Goal: Find specific page/section: Find specific page/section

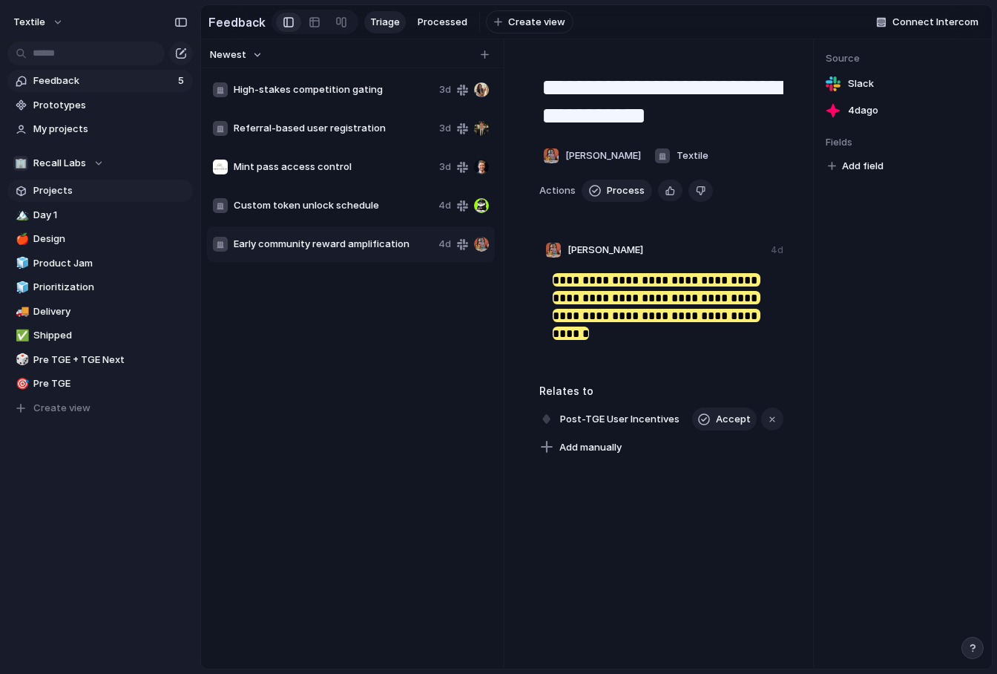
click at [70, 189] on span "Projects" at bounding box center [110, 190] width 154 height 15
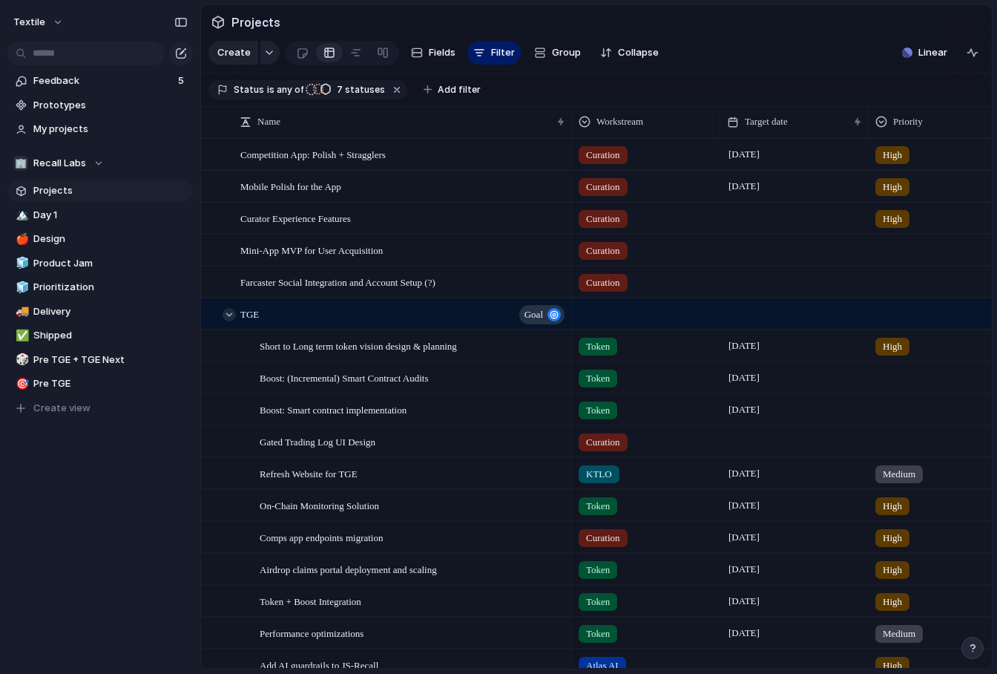
click at [229, 313] on div at bounding box center [229, 314] width 13 height 13
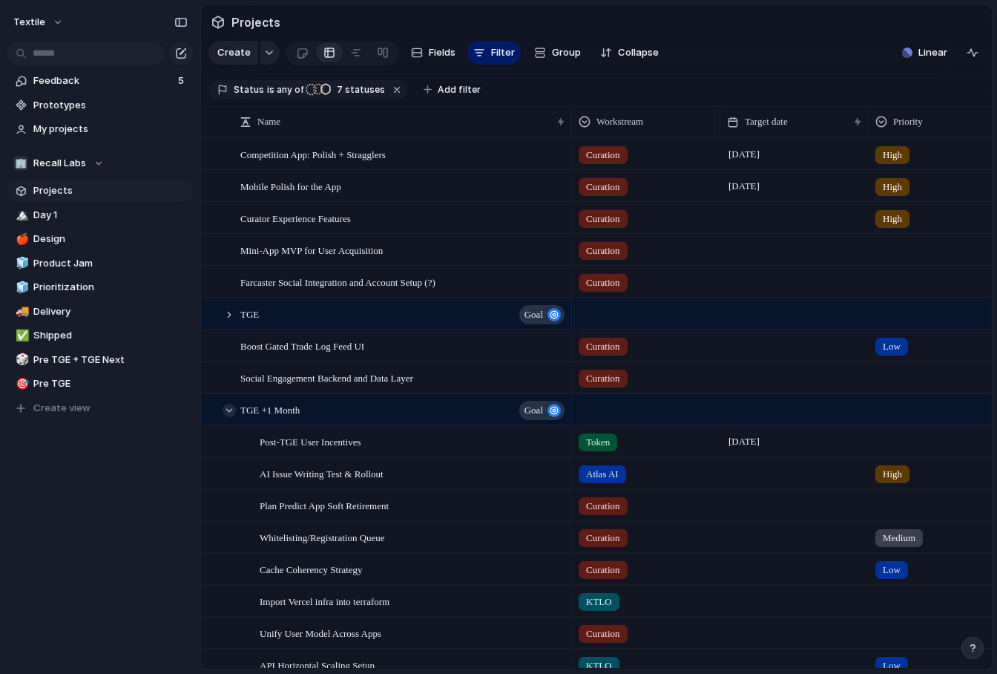
click at [227, 414] on div at bounding box center [229, 410] width 13 height 13
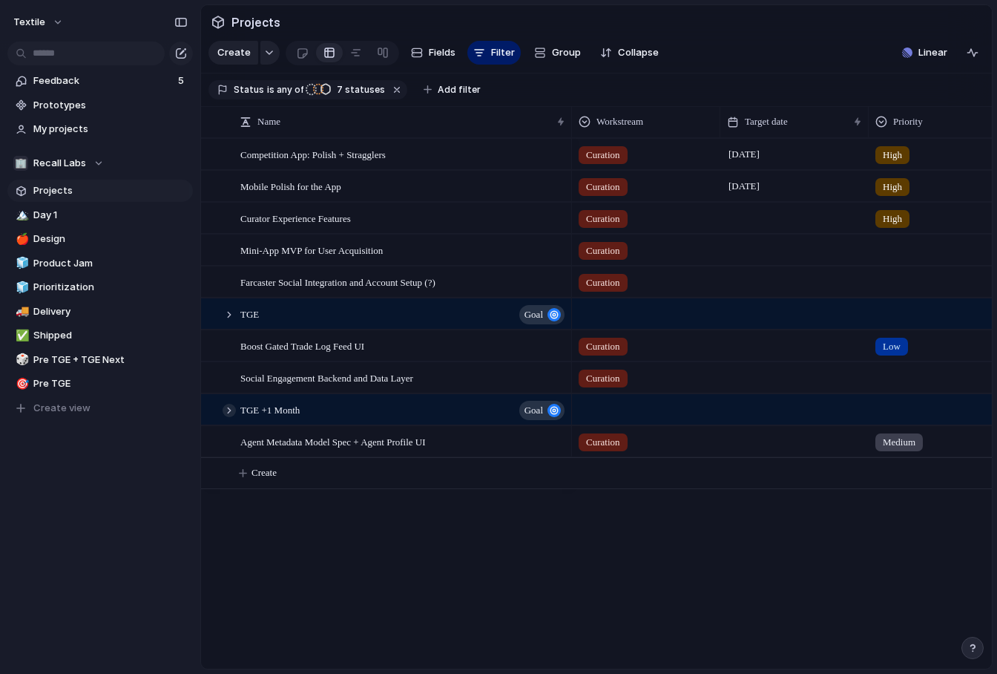
click at [223, 412] on div at bounding box center [229, 410] width 13 height 13
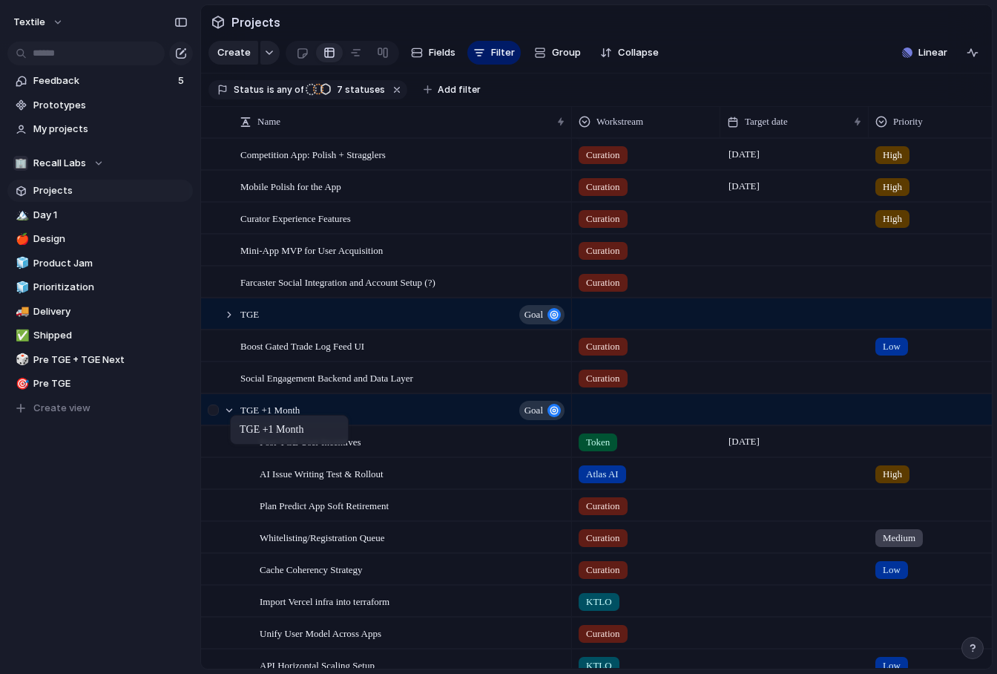
drag, startPoint x: 348, startPoint y: 412, endPoint x: 239, endPoint y: 418, distance: 109.2
drag, startPoint x: 250, startPoint y: 418, endPoint x: 332, endPoint y: 418, distance: 81.6
click at [224, 314] on div at bounding box center [229, 314] width 13 height 13
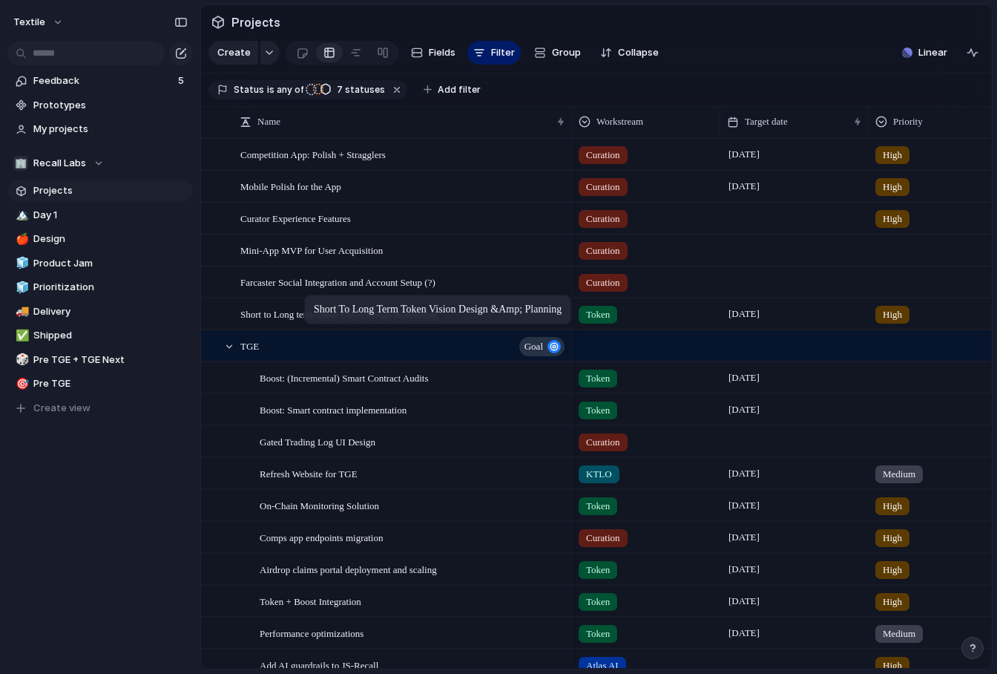
drag, startPoint x: 229, startPoint y: 347, endPoint x: 306, endPoint y: 296, distance: 92.6
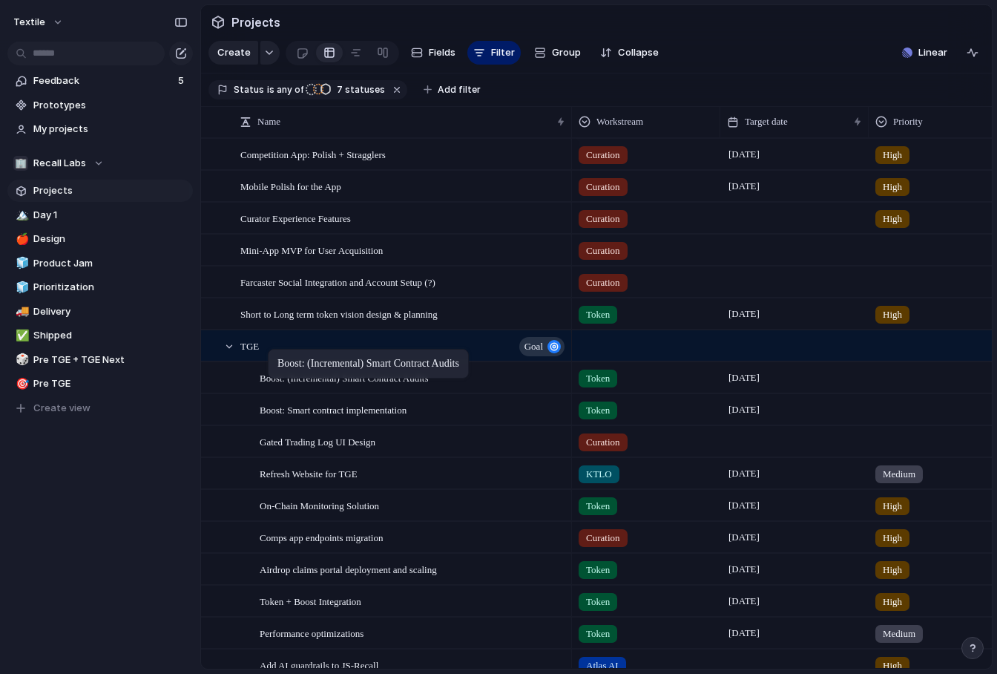
drag, startPoint x: 299, startPoint y: 372, endPoint x: 257, endPoint y: 327, distance: 61.9
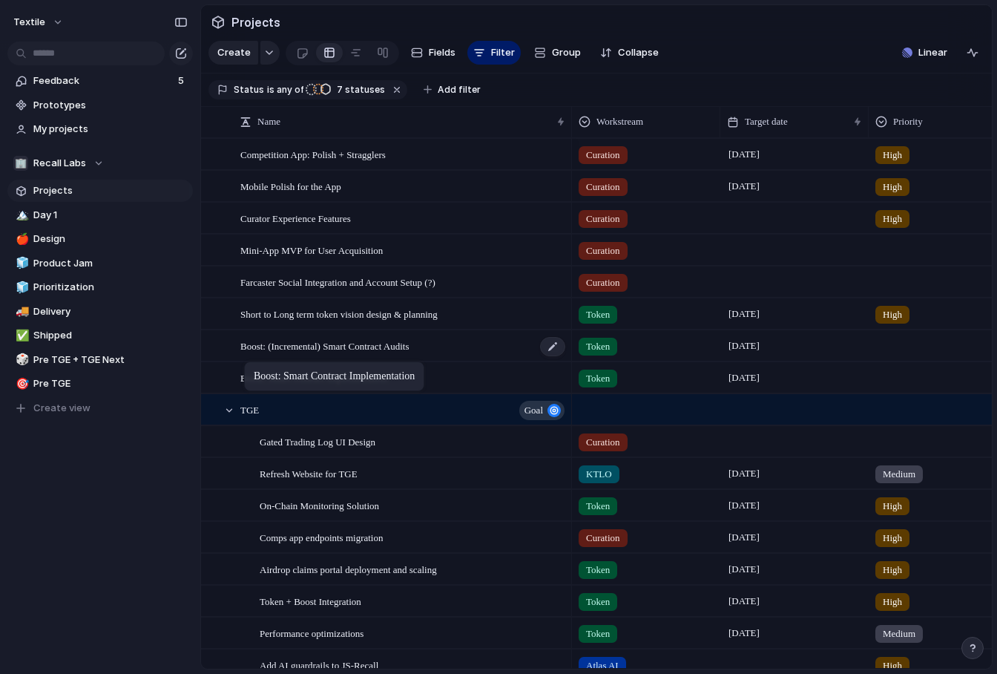
drag, startPoint x: 276, startPoint y: 420, endPoint x: 251, endPoint y: 360, distance: 65.2
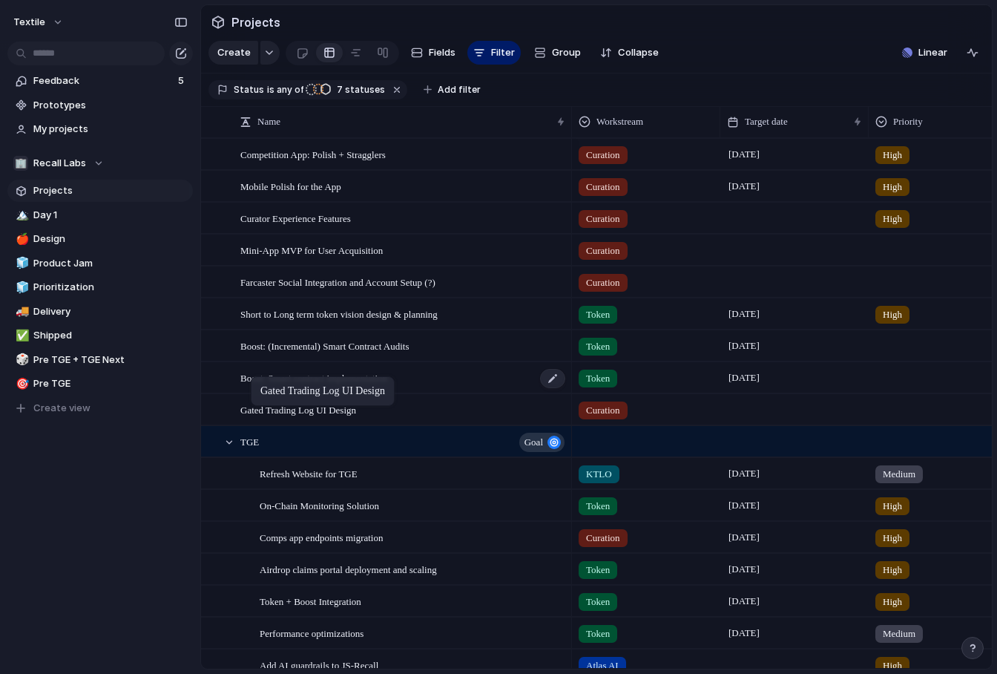
drag, startPoint x: 284, startPoint y: 433, endPoint x: 262, endPoint y: 381, distance: 57.2
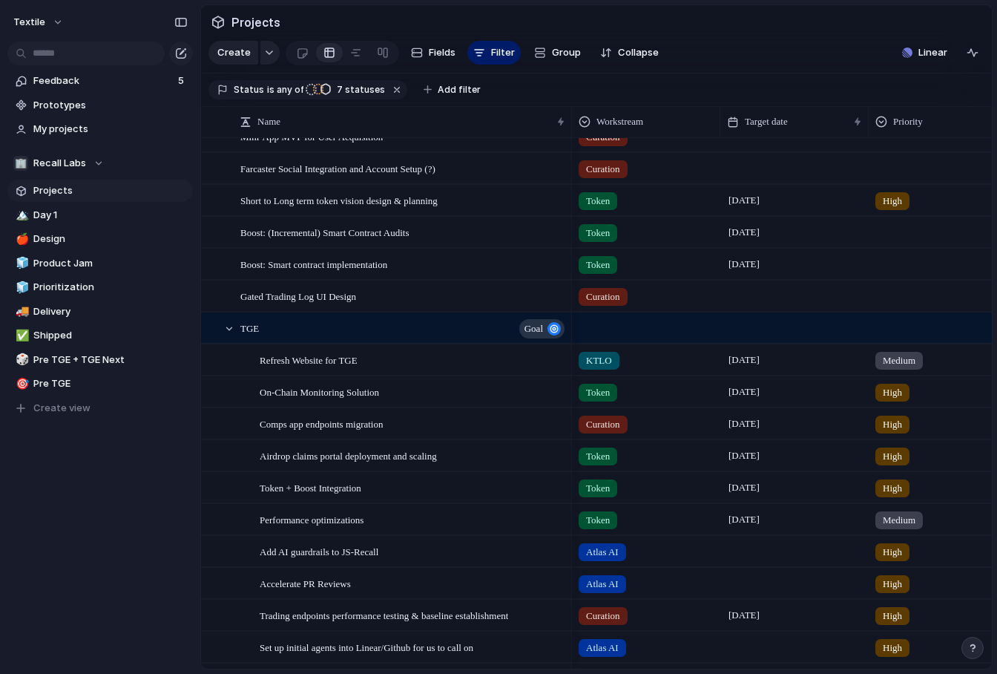
scroll to position [149, 0]
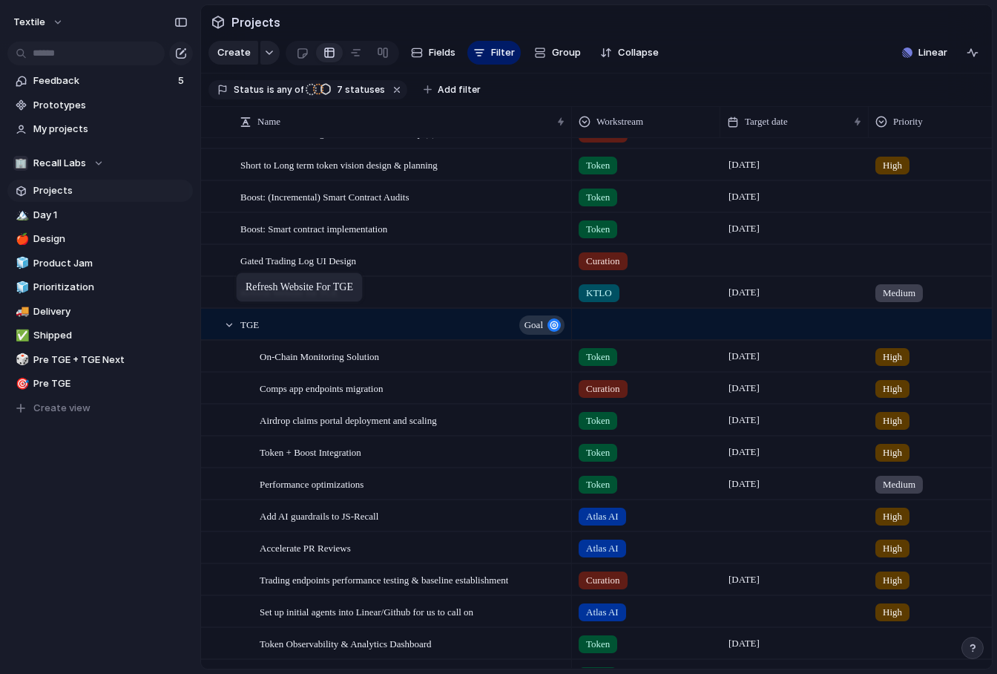
drag, startPoint x: 290, startPoint y: 327, endPoint x: 246, endPoint y: 280, distance: 64.6
drag, startPoint x: 303, startPoint y: 360, endPoint x: 253, endPoint y: 315, distance: 66.7
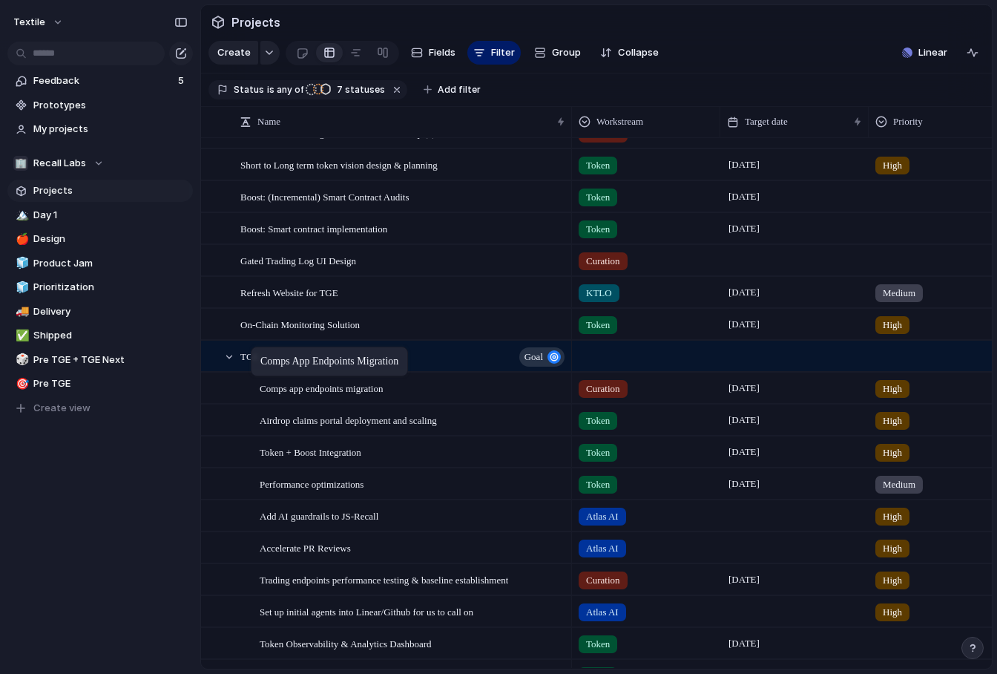
drag, startPoint x: 306, startPoint y: 394, endPoint x: 253, endPoint y: 345, distance: 71.9
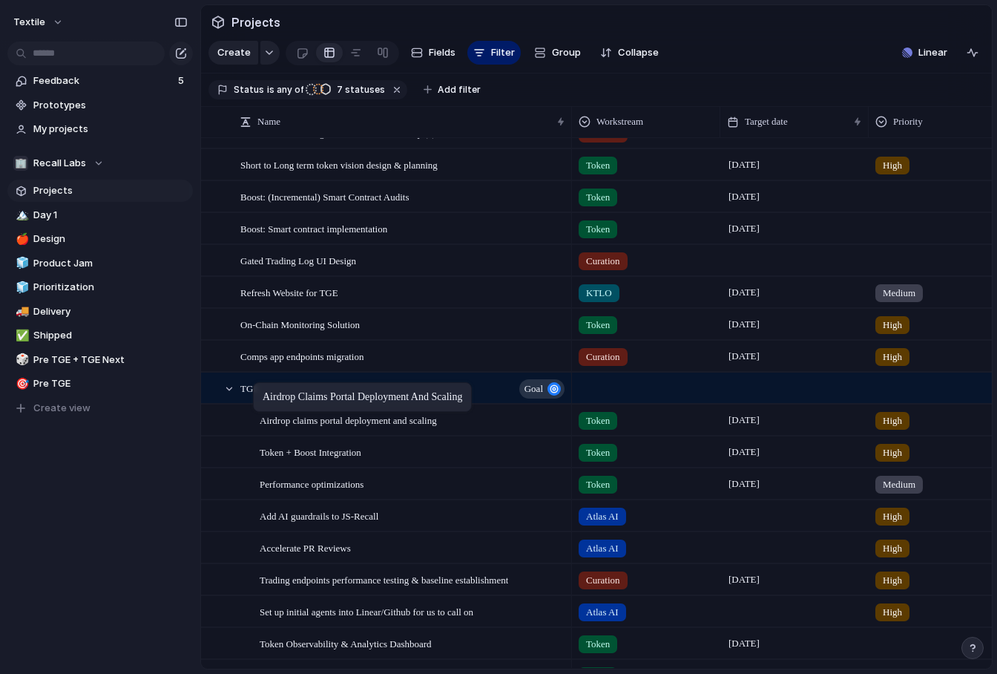
drag, startPoint x: 310, startPoint y: 426, endPoint x: 260, endPoint y: 385, distance: 64.3
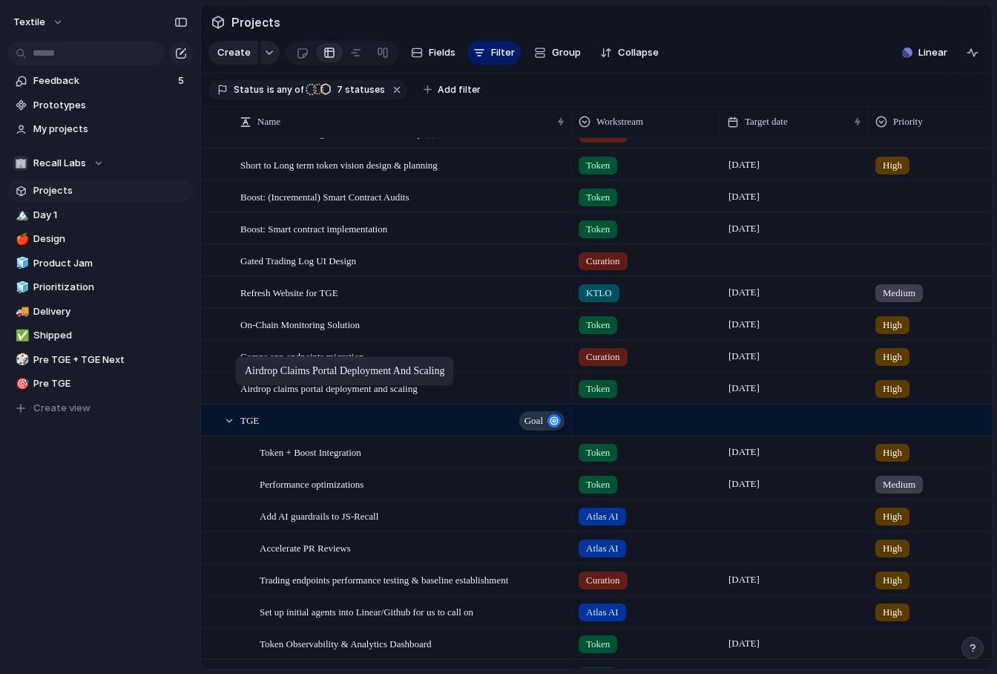
drag, startPoint x: 302, startPoint y: 426, endPoint x: 242, endPoint y: 355, distance: 93.2
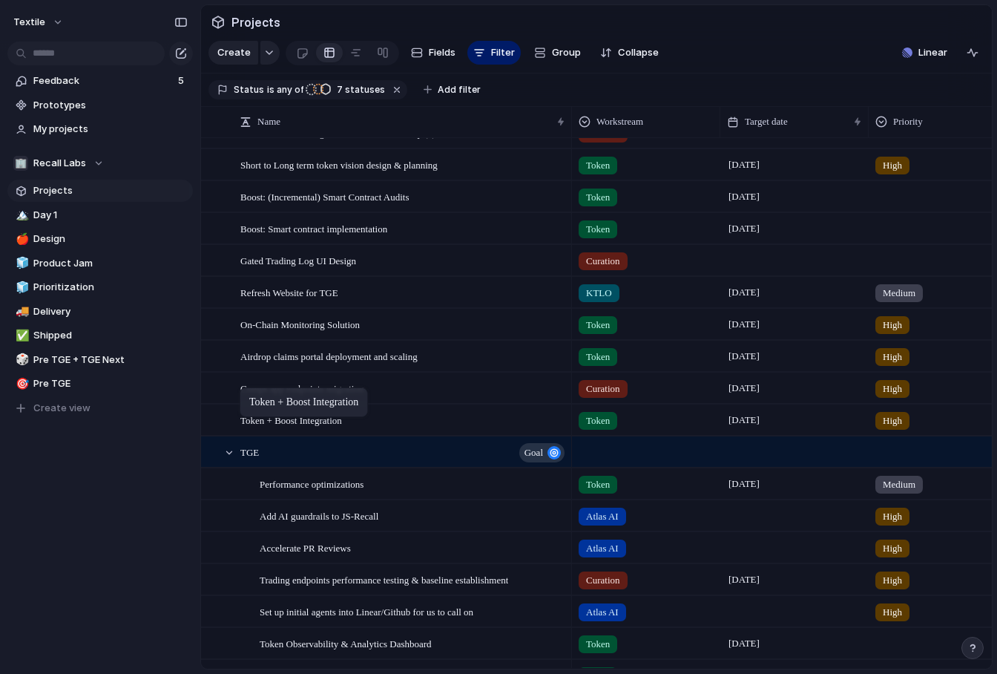
drag, startPoint x: 297, startPoint y: 464, endPoint x: 247, endPoint y: 390, distance: 89.1
drag, startPoint x: 301, startPoint y: 487, endPoint x: 262, endPoint y: 418, distance: 80.0
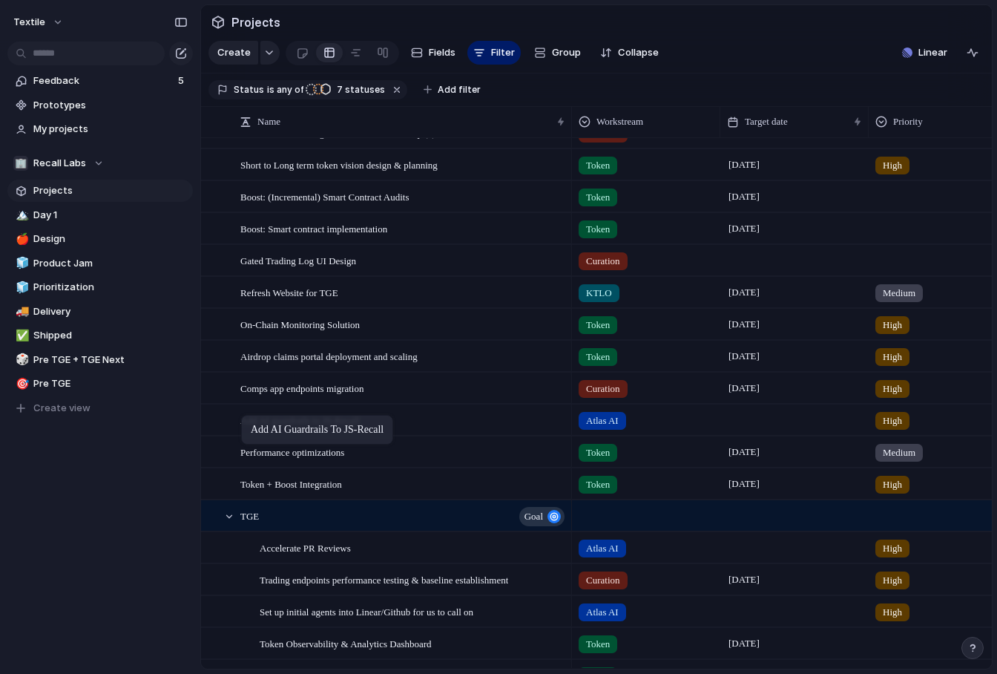
drag, startPoint x: 306, startPoint y: 525, endPoint x: 248, endPoint y: 418, distance: 121.8
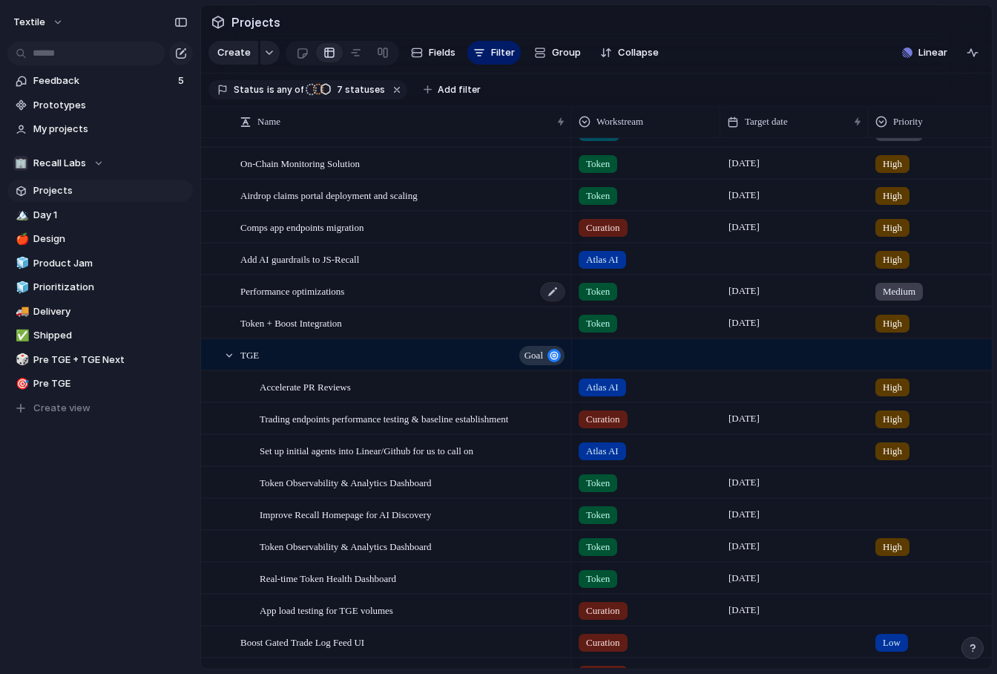
scroll to position [412, 0]
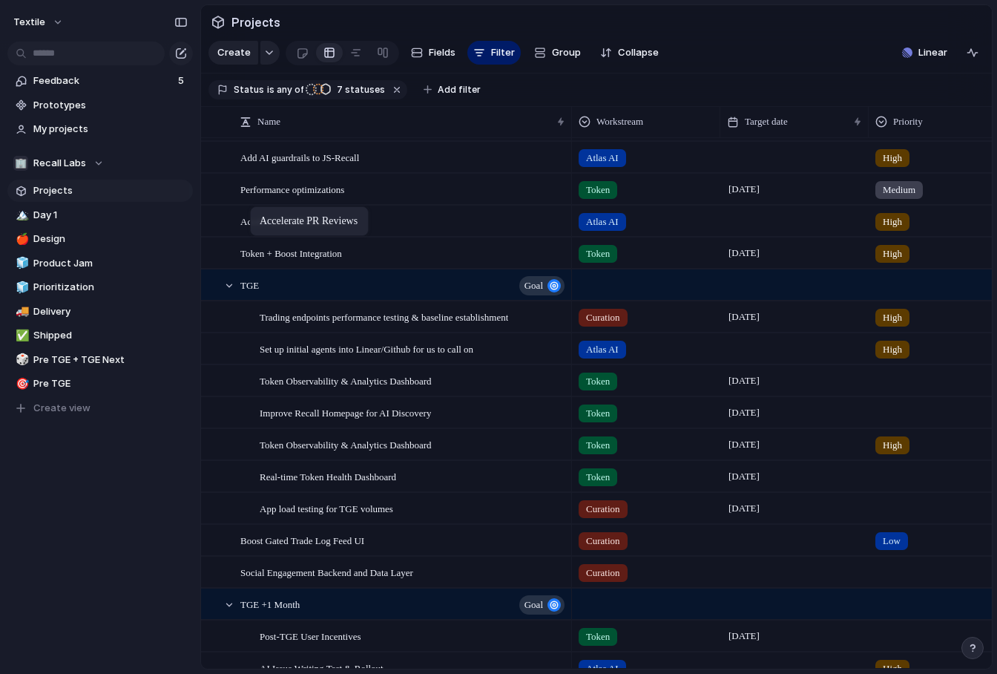
drag, startPoint x: 300, startPoint y: 286, endPoint x: 256, endPoint y: 203, distance: 93.9
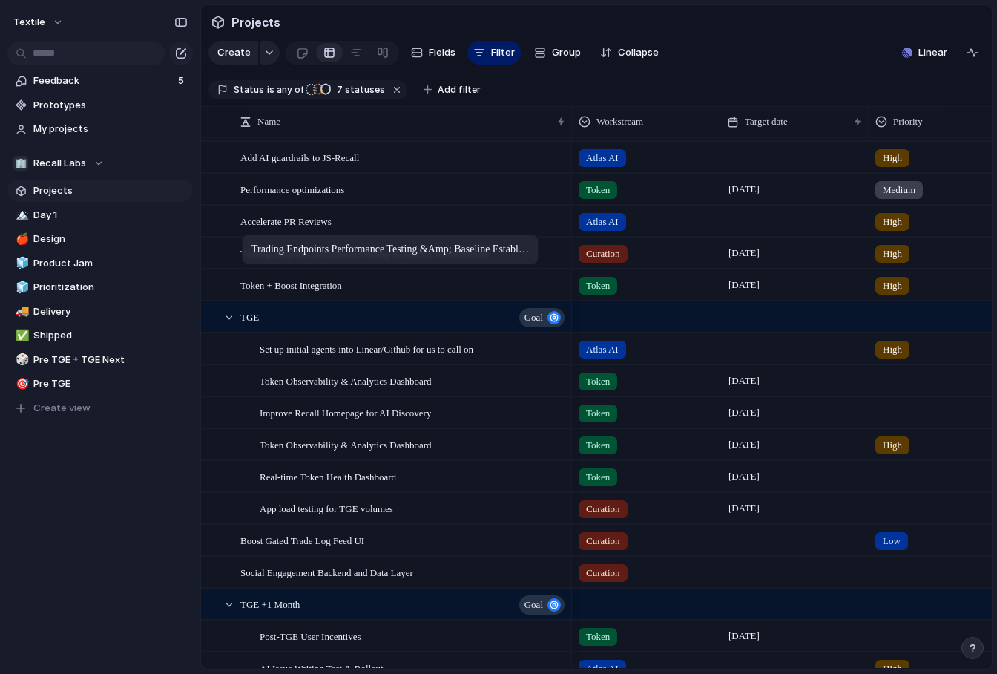
drag, startPoint x: 297, startPoint y: 319, endPoint x: 249, endPoint y: 237, distance: 94.4
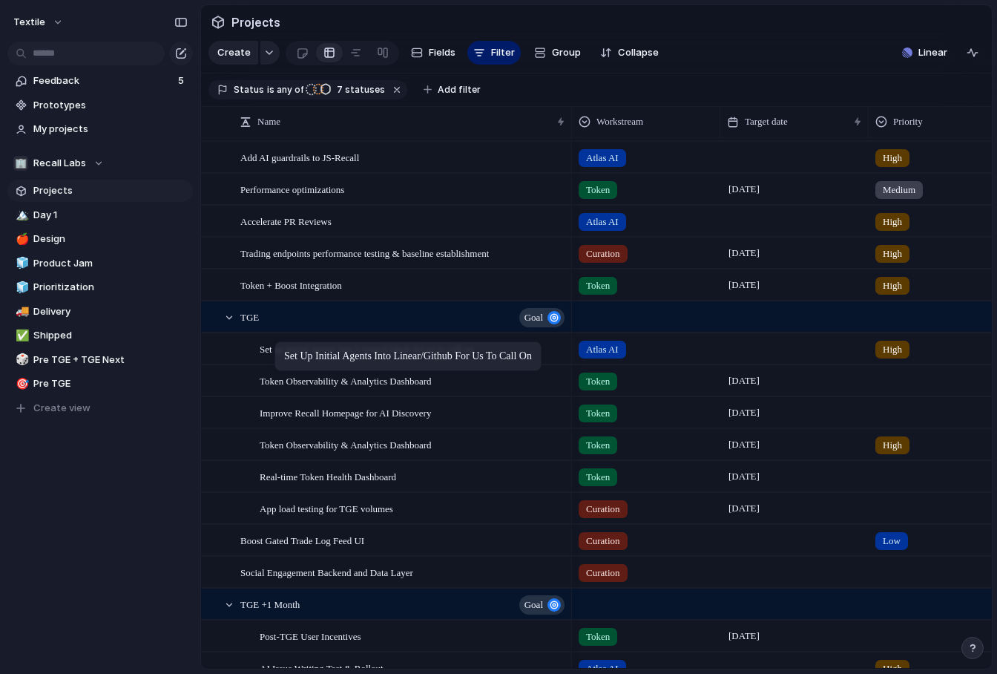
drag, startPoint x: 287, startPoint y: 347, endPoint x: 251, endPoint y: 265, distance: 89.7
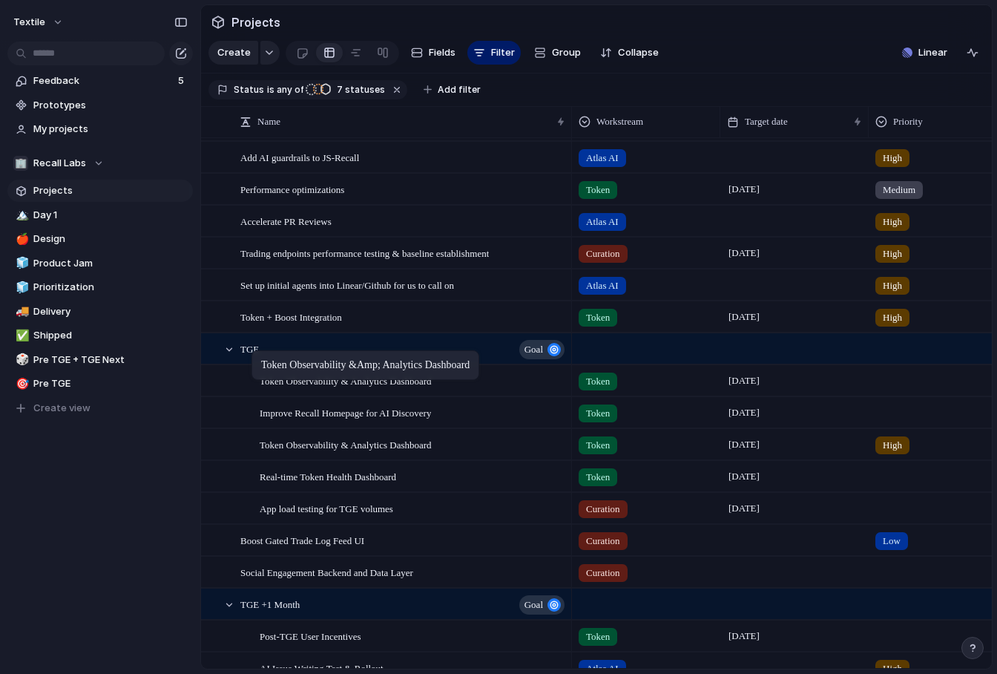
drag, startPoint x: 293, startPoint y: 383, endPoint x: 243, endPoint y: 308, distance: 89.9
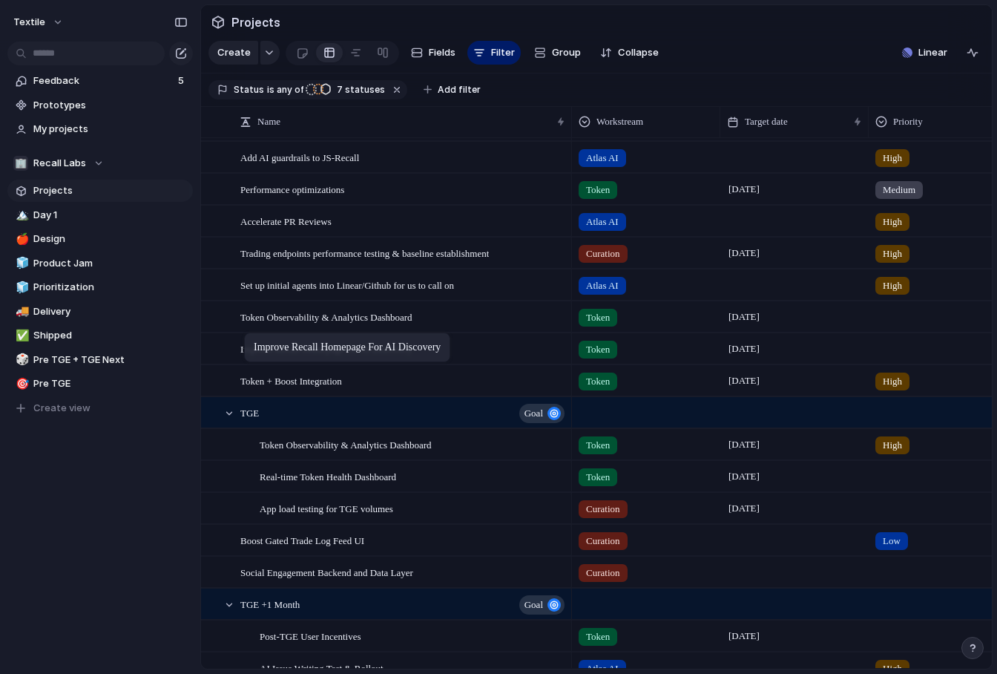
drag, startPoint x: 312, startPoint y: 404, endPoint x: 257, endPoint y: 332, distance: 91.1
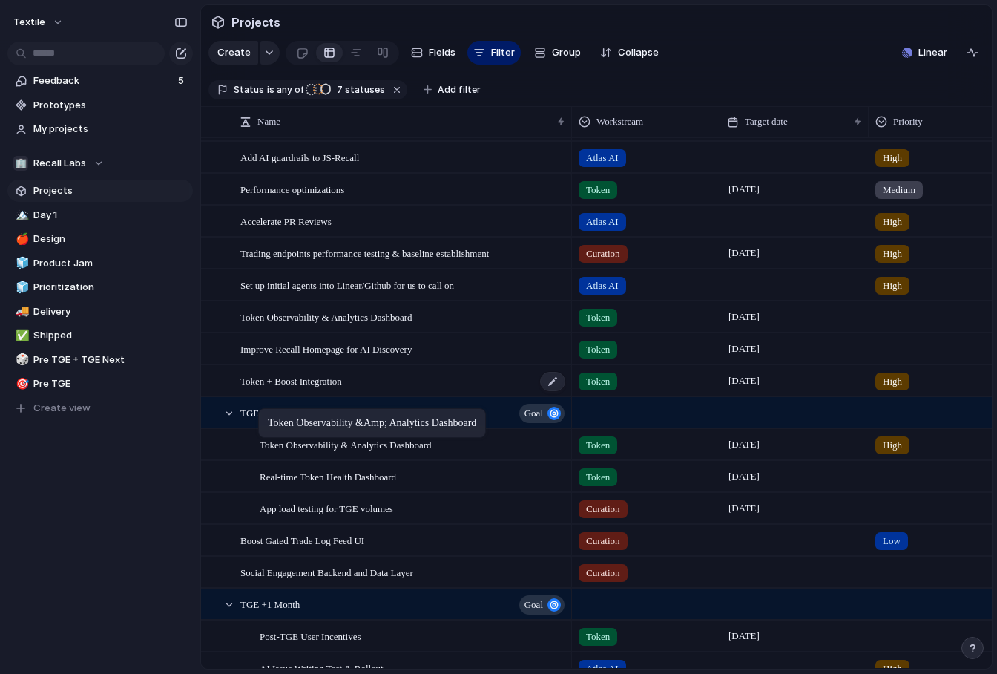
drag, startPoint x: 321, startPoint y: 443, endPoint x: 262, endPoint y: 384, distance: 83.4
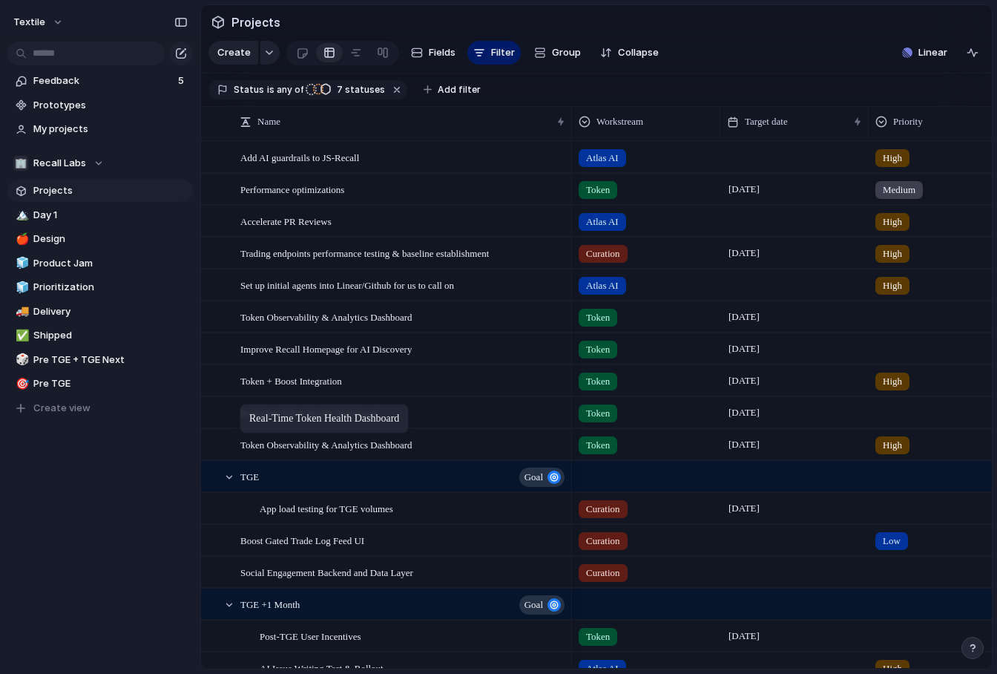
drag, startPoint x: 301, startPoint y: 481, endPoint x: 247, endPoint y: 404, distance: 93.6
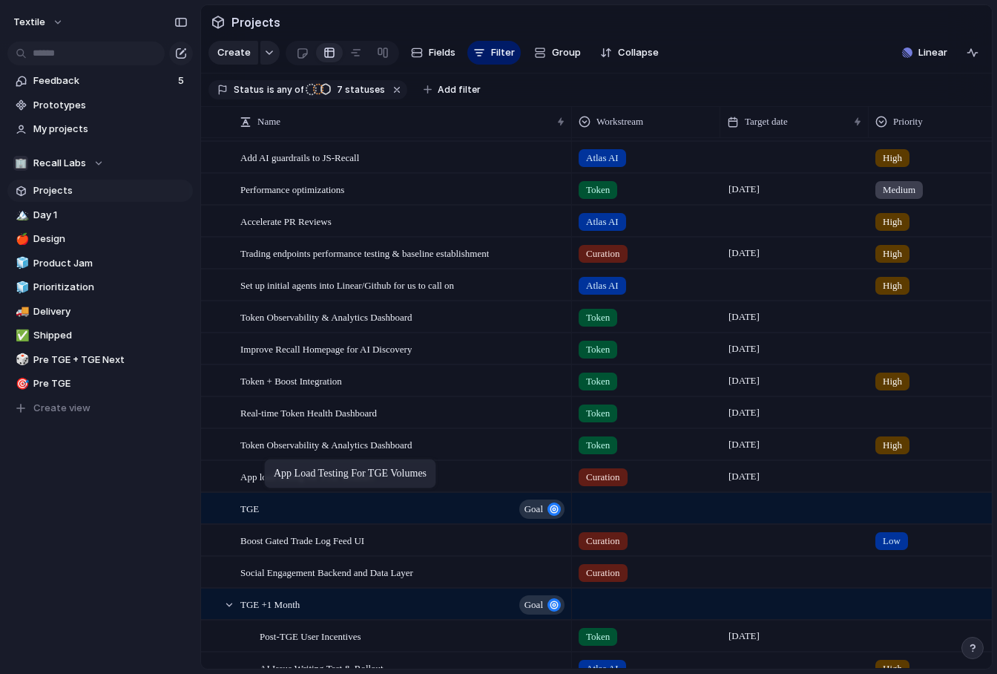
drag, startPoint x: 325, startPoint y: 509, endPoint x: 266, endPoint y: 418, distance: 108.4
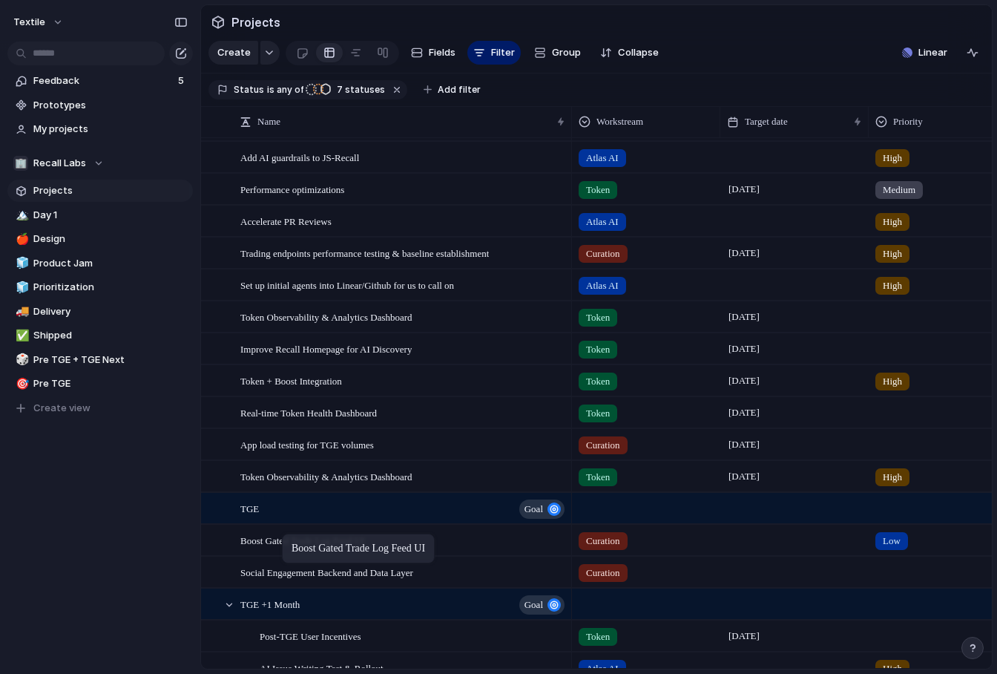
drag, startPoint x: 297, startPoint y: 541, endPoint x: 264, endPoint y: 450, distance: 97.8
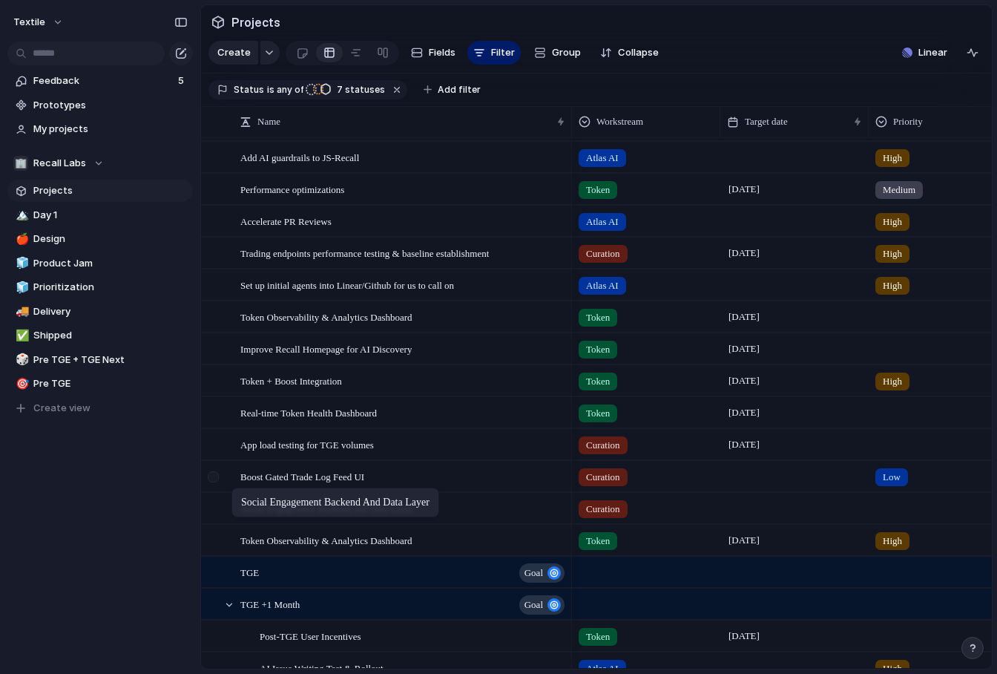
drag, startPoint x: 286, startPoint y: 564, endPoint x: 239, endPoint y: 484, distance: 92.1
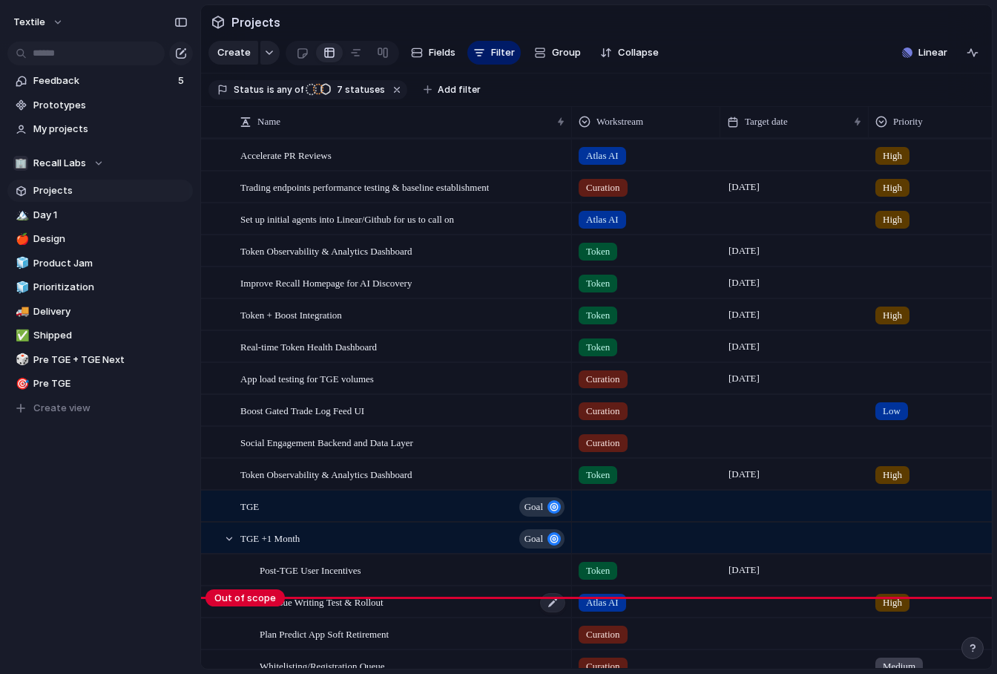
scroll to position [495, 0]
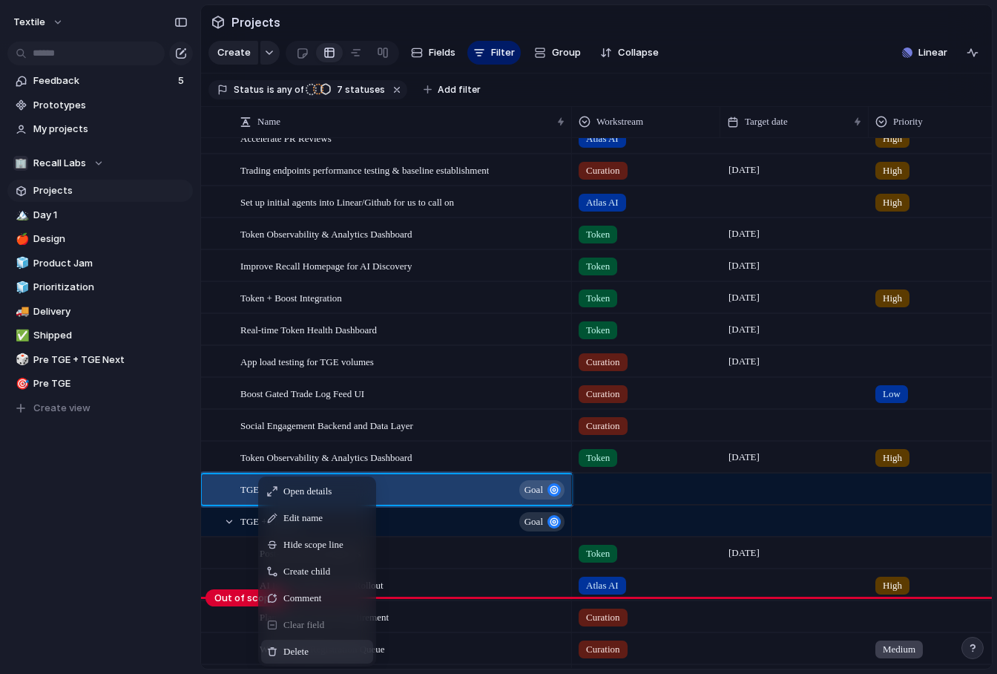
click at [303, 644] on span "Delete" at bounding box center [295, 651] width 25 height 15
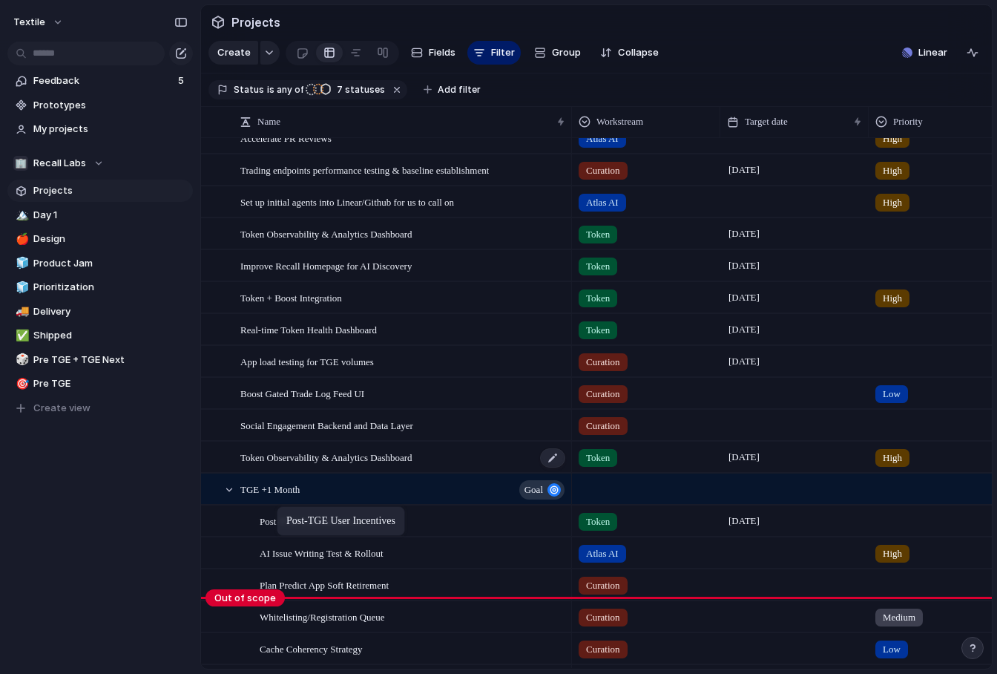
drag, startPoint x: 303, startPoint y: 521, endPoint x: 252, endPoint y: 449, distance: 88.5
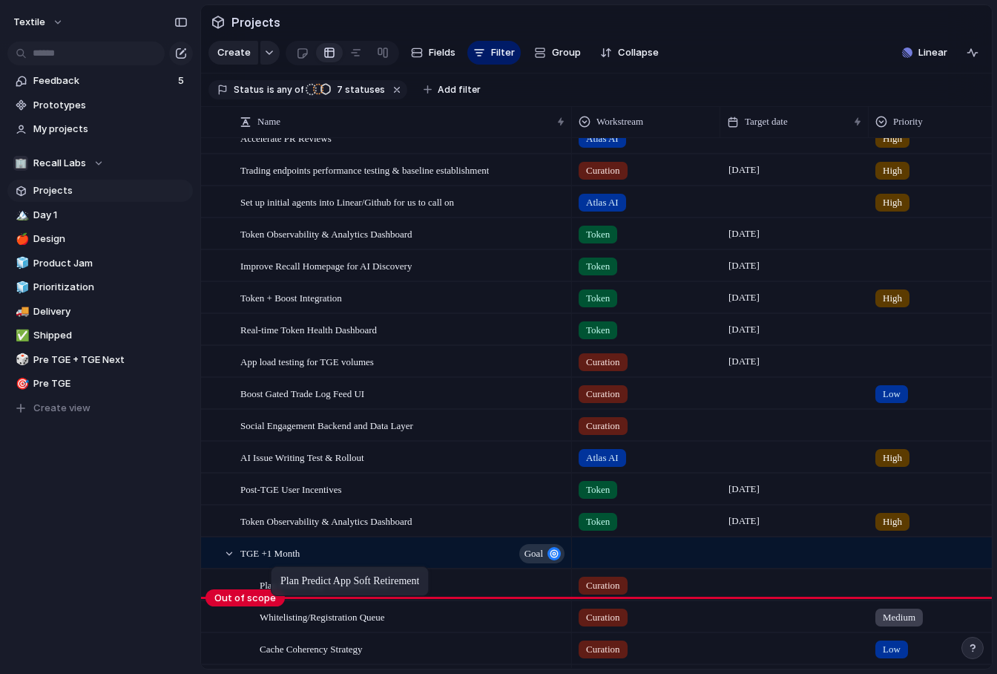
drag, startPoint x: 294, startPoint y: 583, endPoint x: 263, endPoint y: 505, distance: 83.6
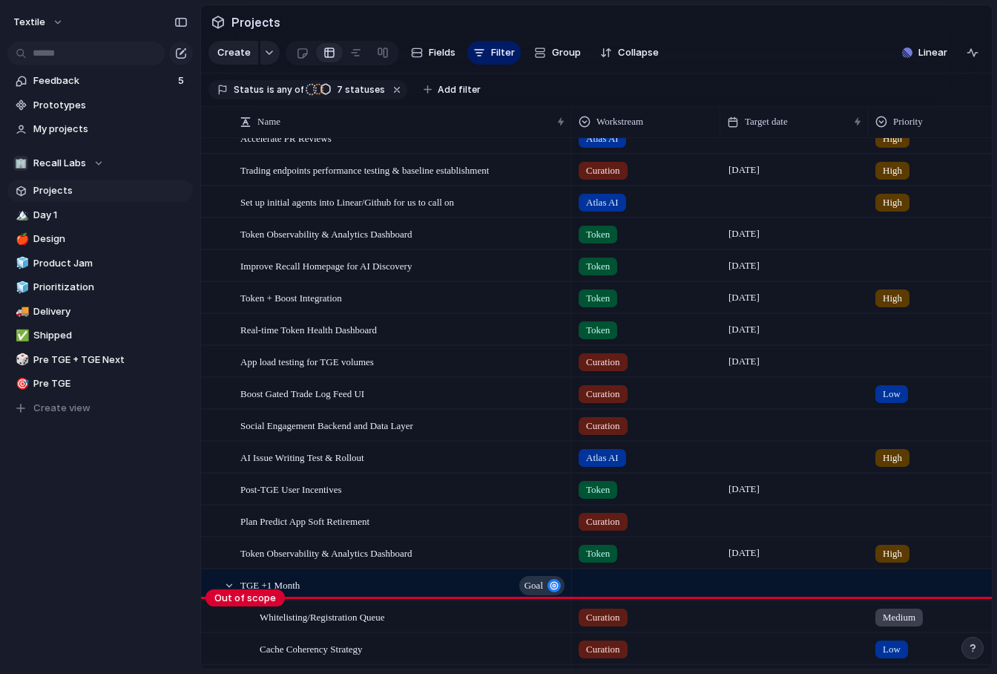
scroll to position [583, 0]
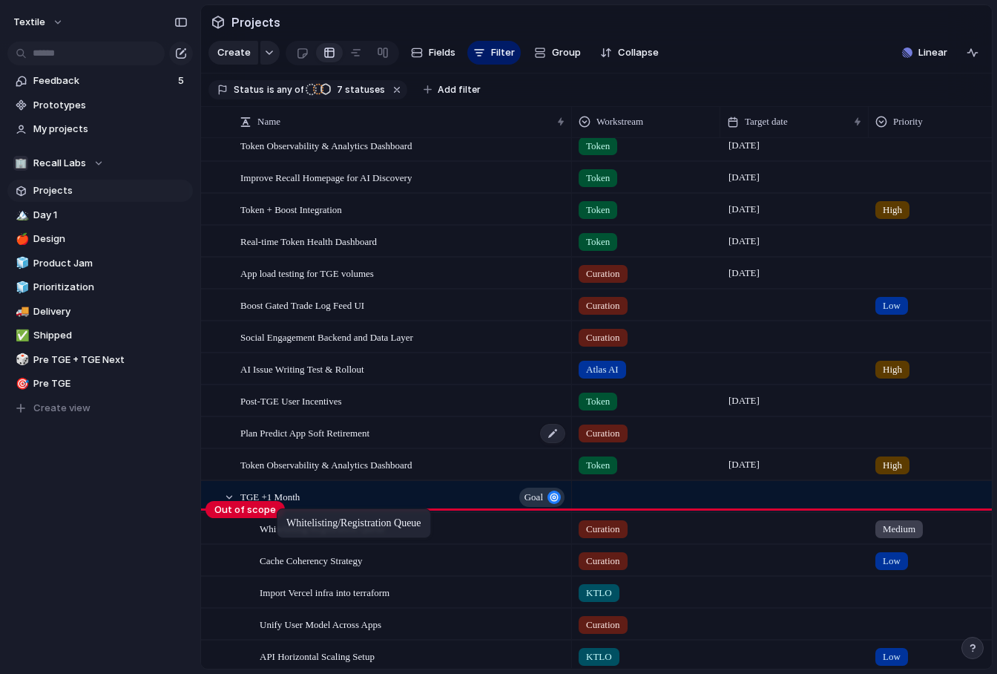
drag, startPoint x: 304, startPoint y: 522, endPoint x: 264, endPoint y: 438, distance: 93.6
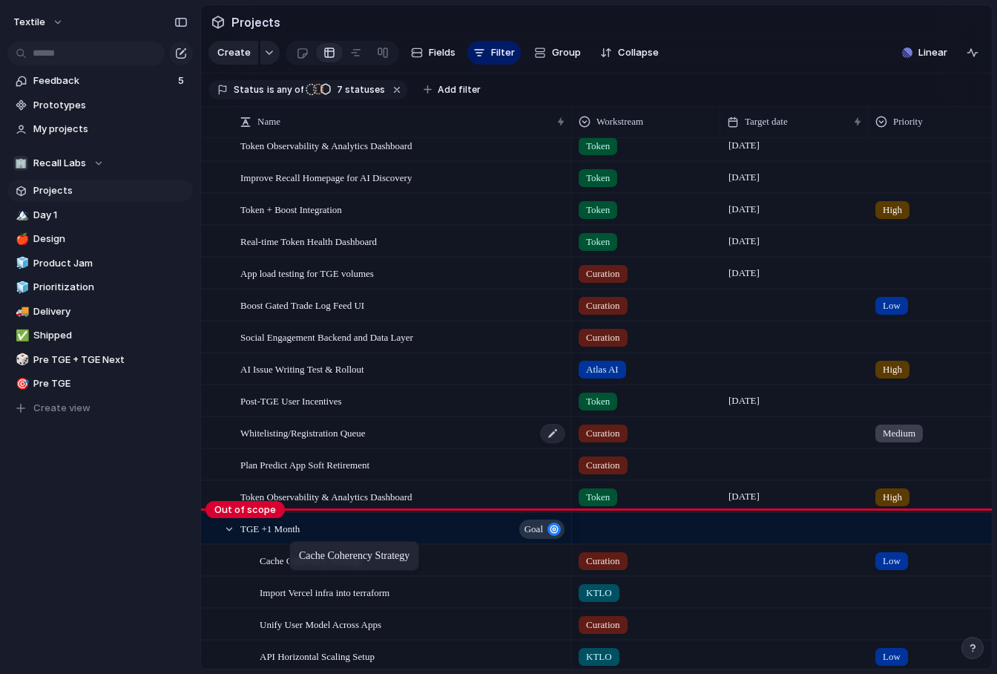
drag, startPoint x: 307, startPoint y: 558, endPoint x: 281, endPoint y: 447, distance: 114.3
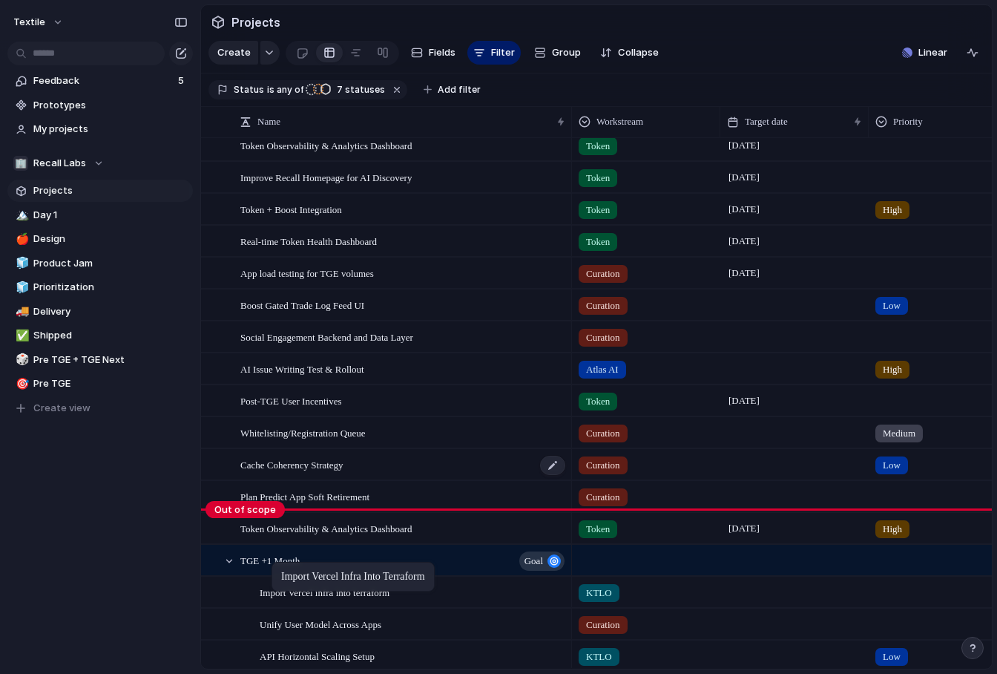
drag, startPoint x: 297, startPoint y: 590, endPoint x: 264, endPoint y: 476, distance: 118.1
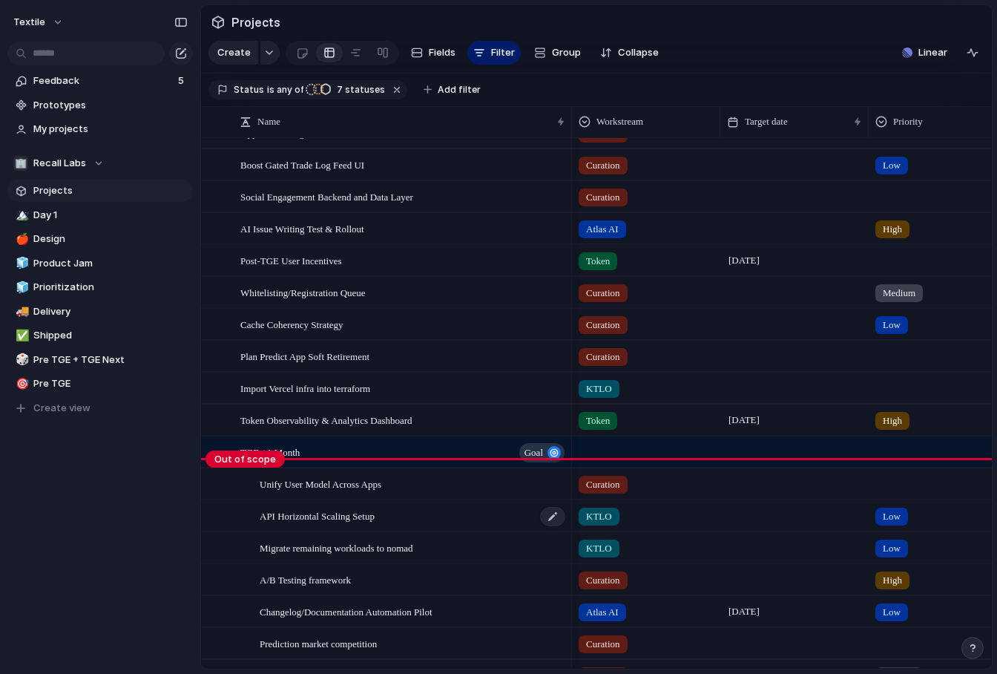
scroll to position [774, 0]
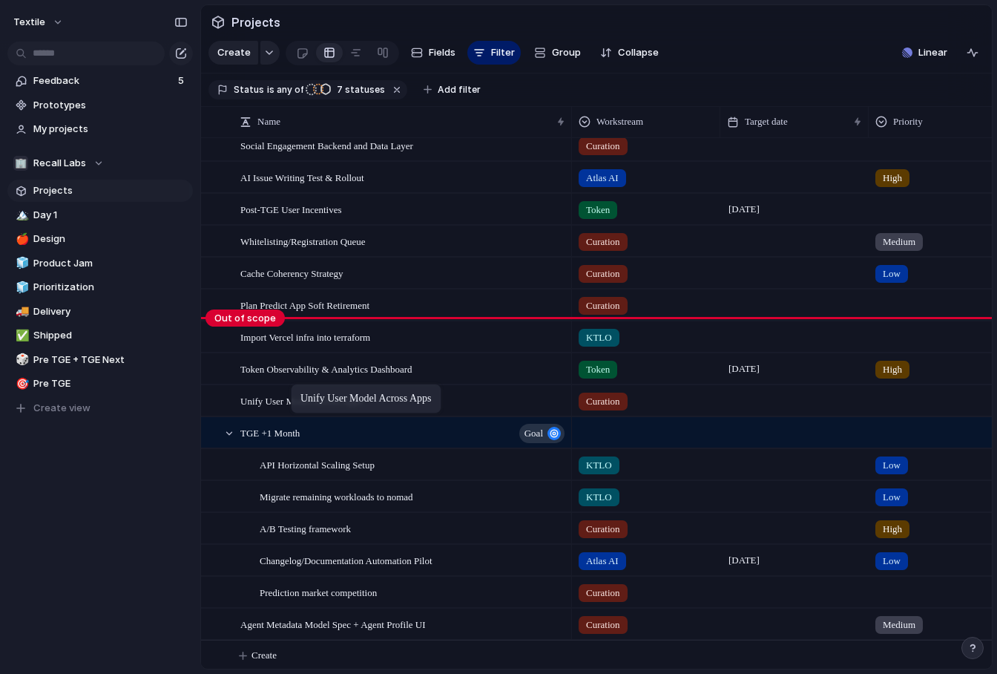
drag, startPoint x: 332, startPoint y: 441, endPoint x: 292, endPoint y: 324, distance: 123.2
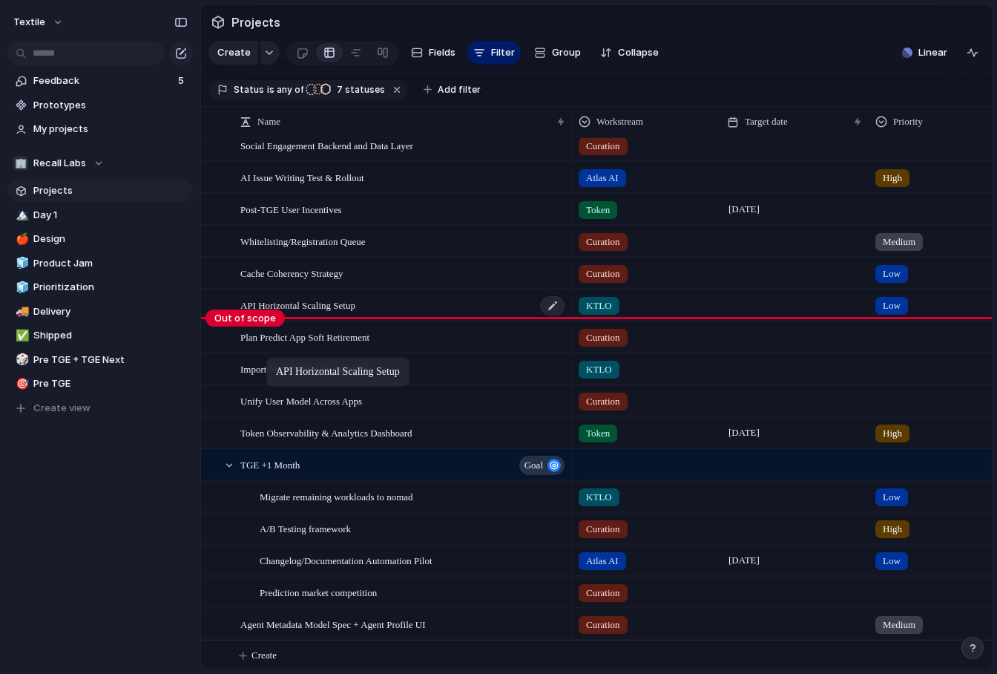
drag
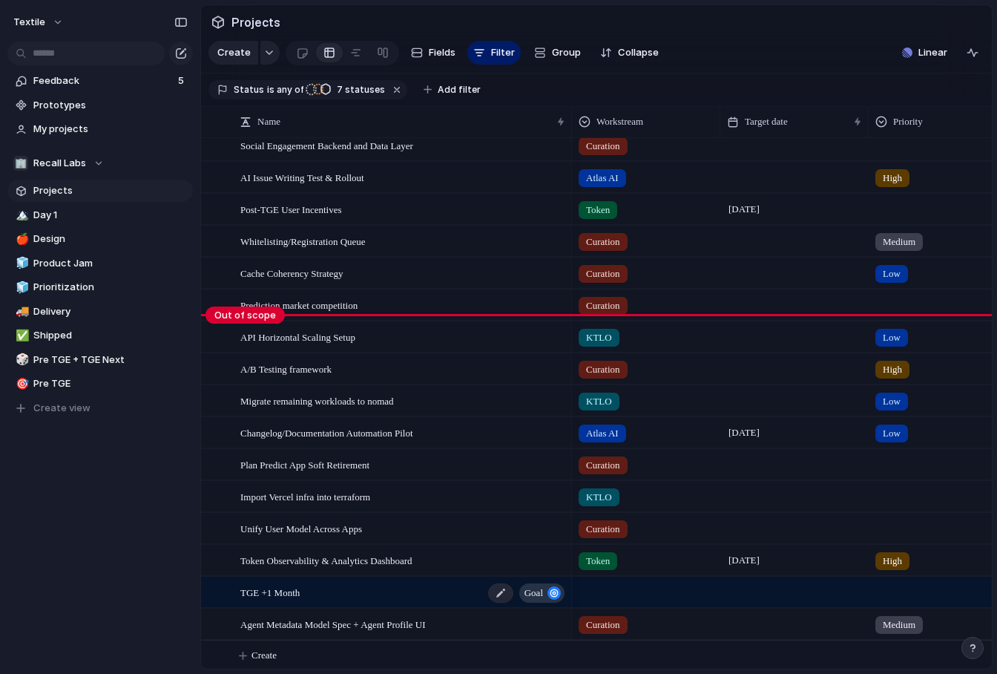
scroll to position [778, 0]
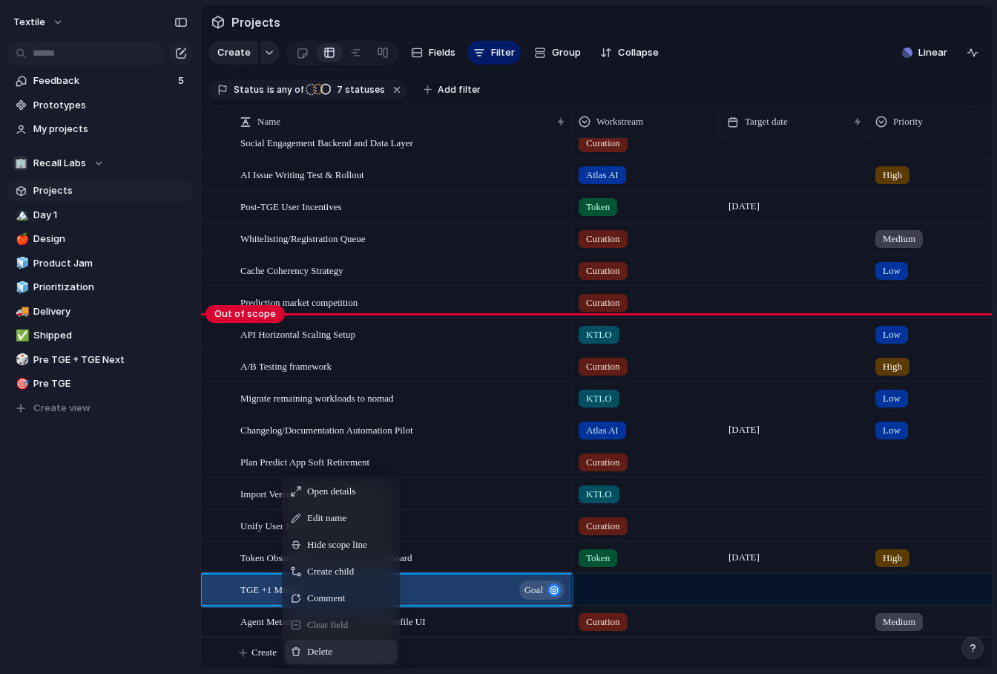
click at [338, 644] on div "Delete" at bounding box center [341, 651] width 112 height 24
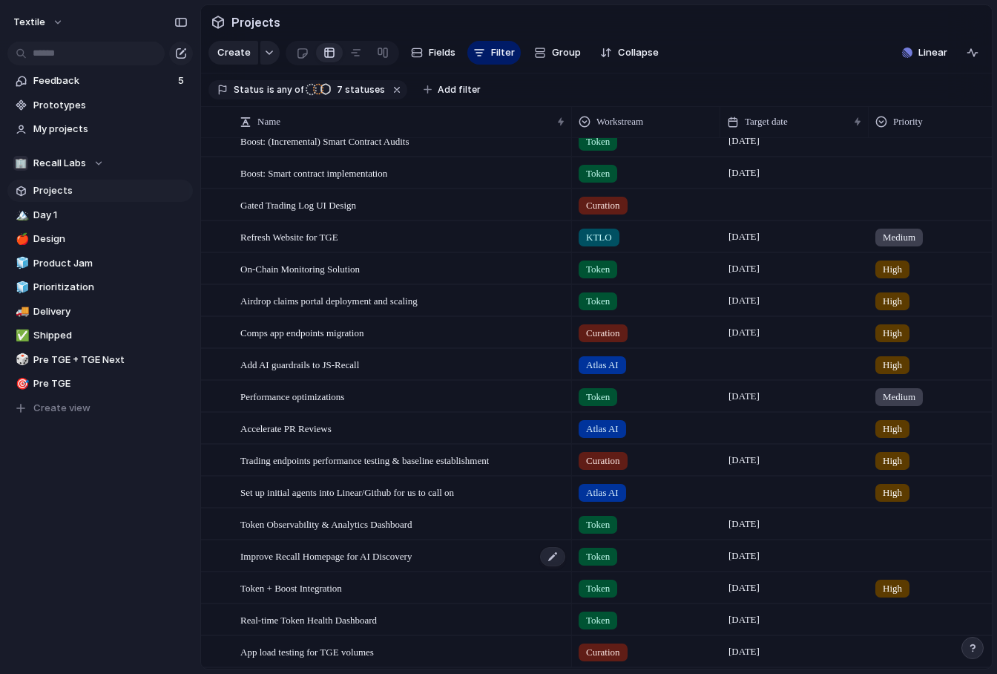
scroll to position [0, 0]
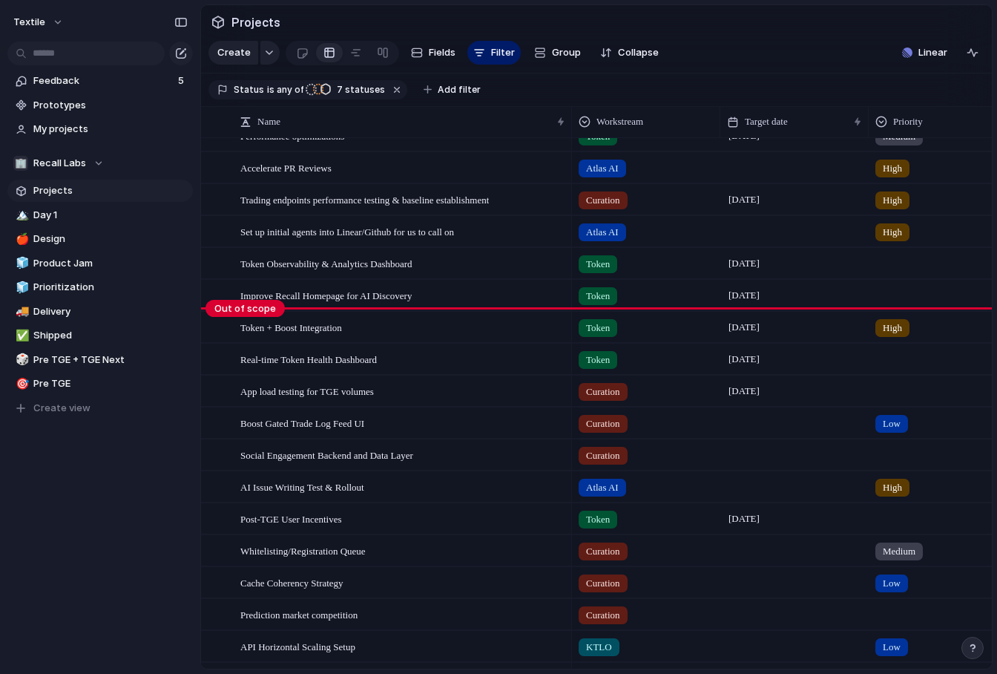
click at [194, 329] on body "Textile Feedback 5 Prototypes My projects 🏢 Recall Labs Projects 🏔️ Day 1 🍎 Des…" at bounding box center [498, 337] width 997 height 674
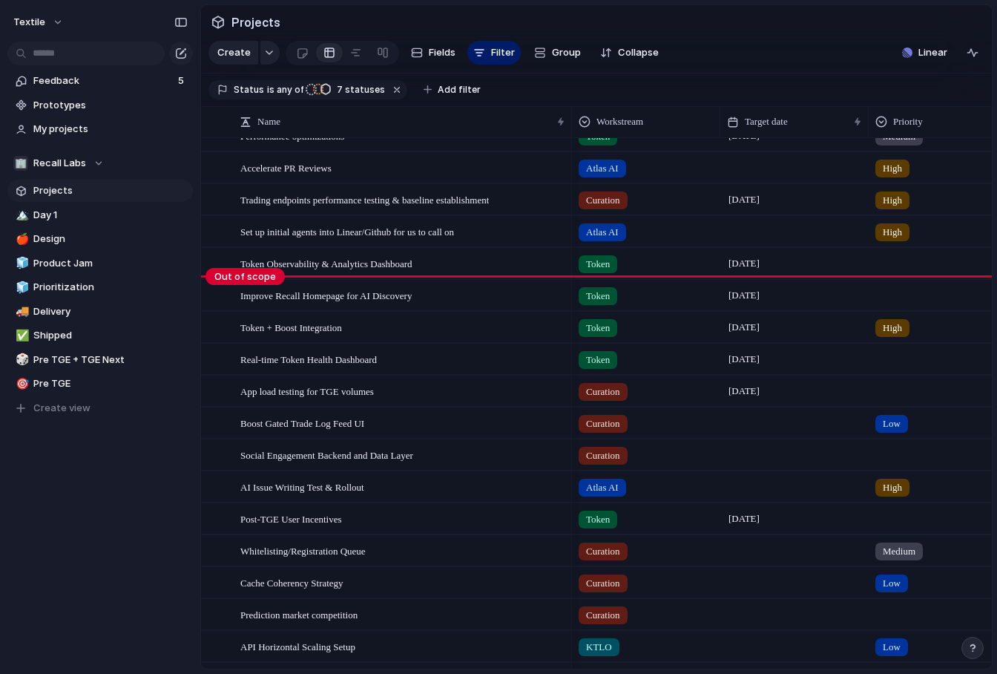
click at [257, 277] on body "Textile Feedback 5 Prototypes My projects 🏢 Recall Labs Projects 🏔️ Day 1 🍎 Des…" at bounding box center [498, 337] width 997 height 674
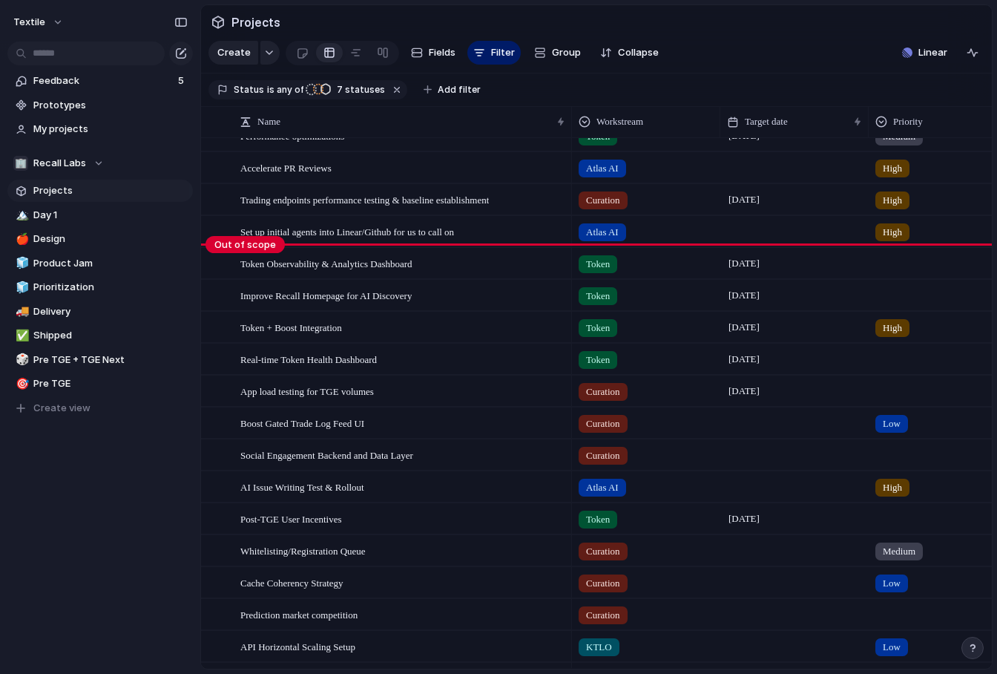
click at [244, 237] on body "Textile Feedback 5 Prototypes My projects 🏢 Recall Labs Projects 🏔️ Day 1 🍎 Des…" at bounding box center [498, 337] width 997 height 674
click at [242, 244] on body "Textile Feedback 5 Prototypes My projects 🏢 Recall Labs Projects 🏔️ Day 1 🍎 Des…" at bounding box center [498, 337] width 997 height 674
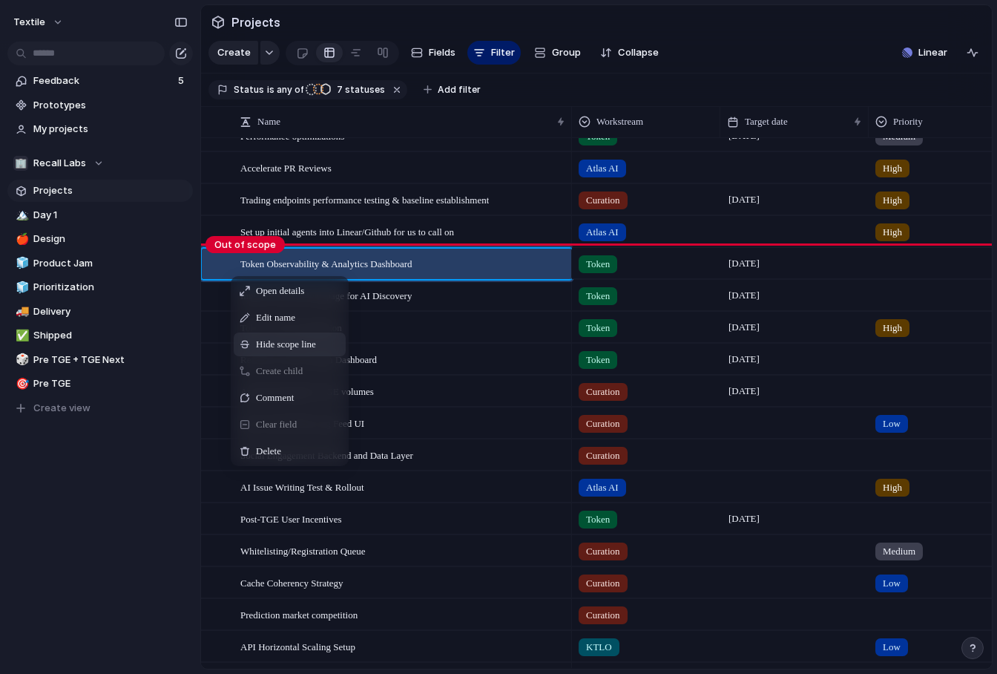
click at [316, 349] on span "Hide scope line" at bounding box center [286, 344] width 60 height 15
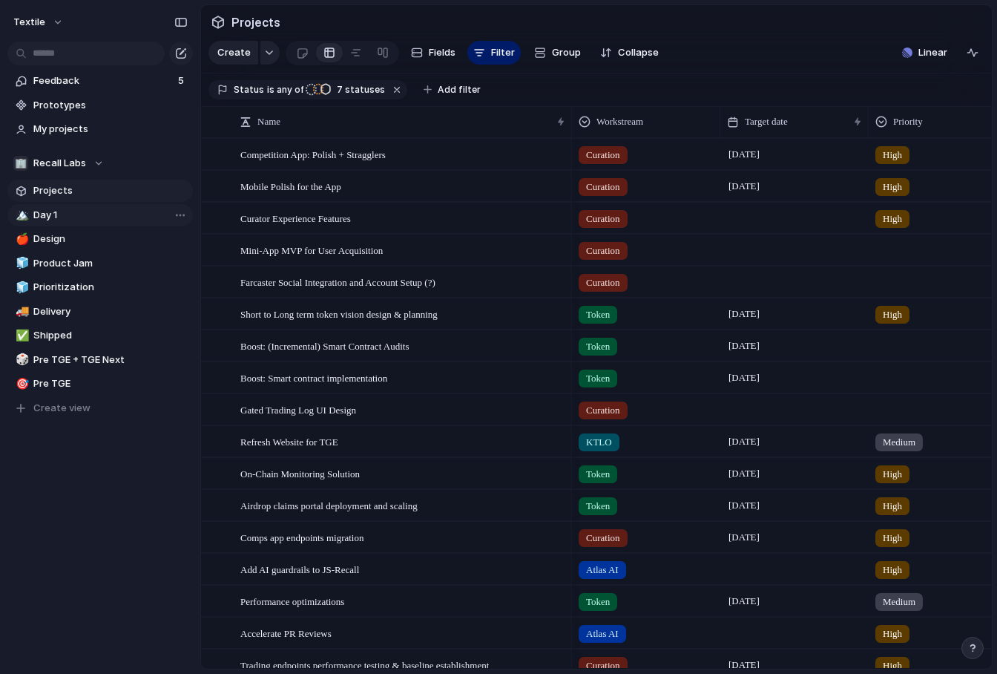
click at [76, 215] on span "Day 1" at bounding box center [110, 215] width 154 height 15
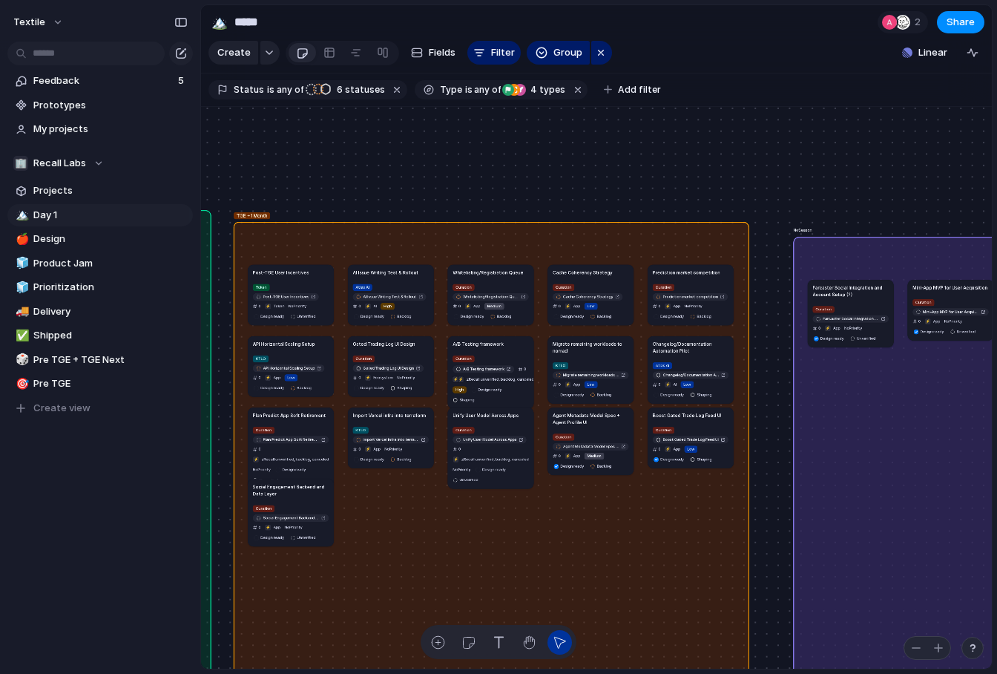
drag, startPoint x: 780, startPoint y: 220, endPoint x: 860, endPoint y: 257, distance: 88.6
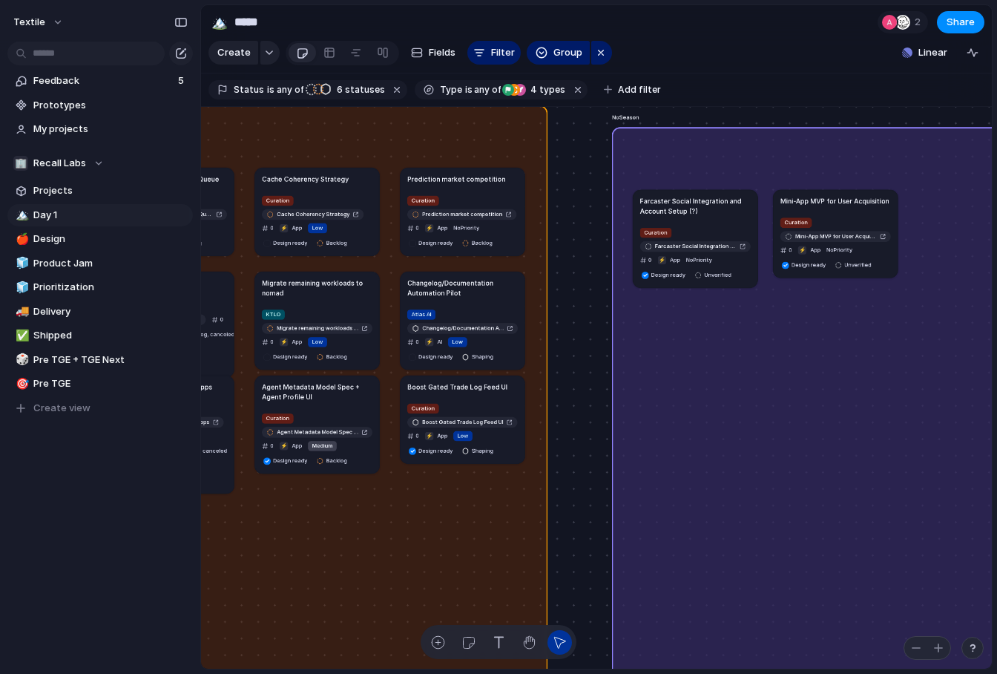
click at [842, 210] on article "Mini-App MVP for User Acquisition Curation Mini-App MVP for User Acquisition 0 …" at bounding box center [835, 233] width 125 height 88
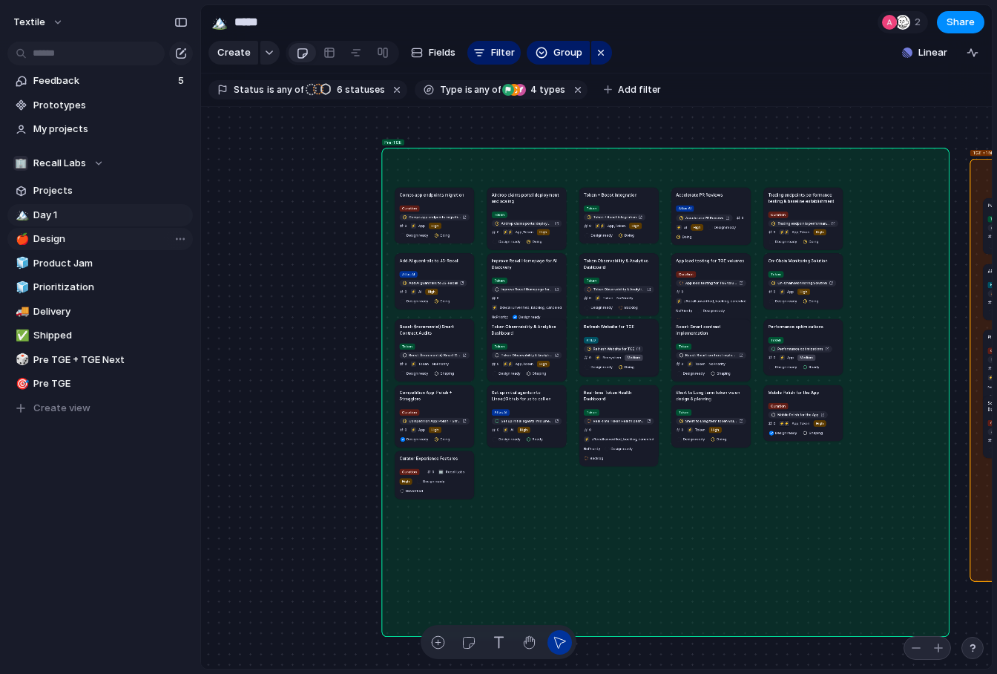
click at [69, 246] on link "🍎 Design" at bounding box center [99, 239] width 185 height 22
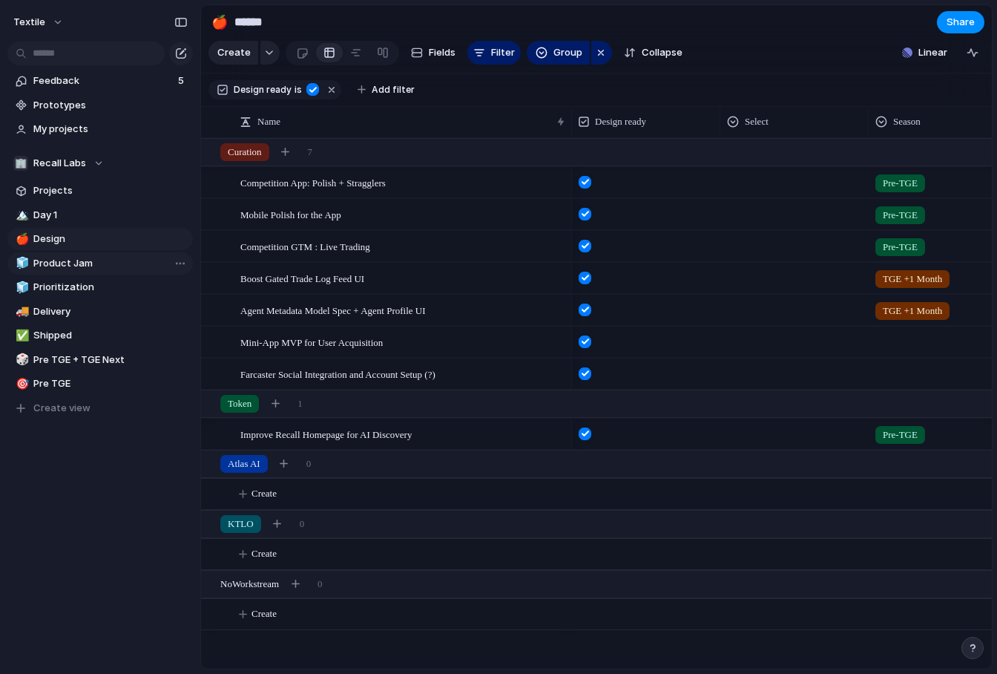
click at [70, 262] on span "Product Jam" at bounding box center [110, 263] width 154 height 15
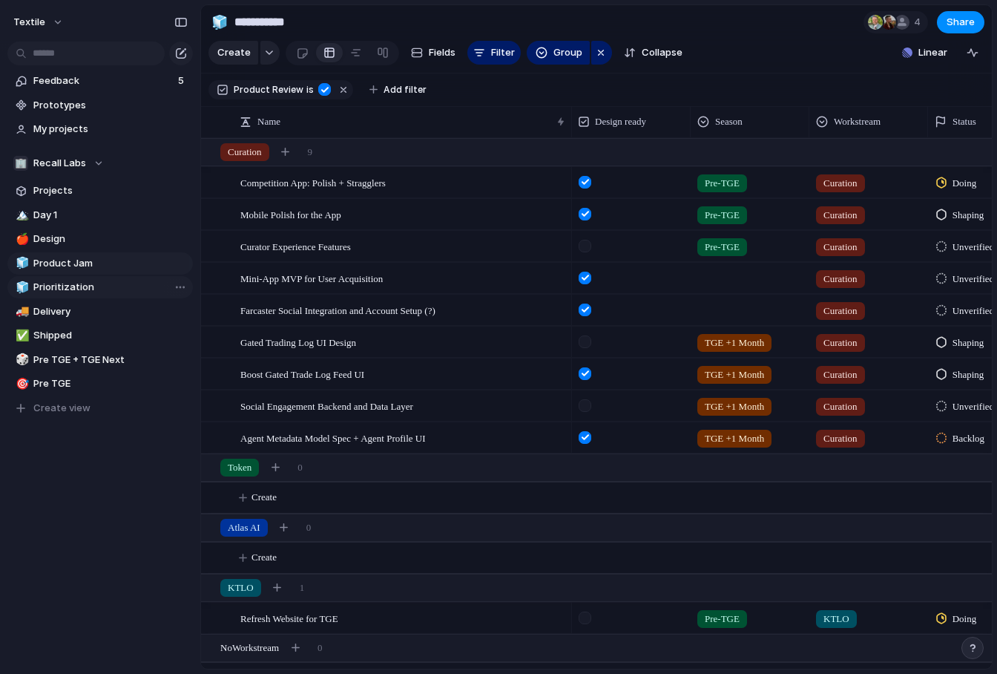
click at [70, 292] on span "Prioritization" at bounding box center [110, 287] width 154 height 15
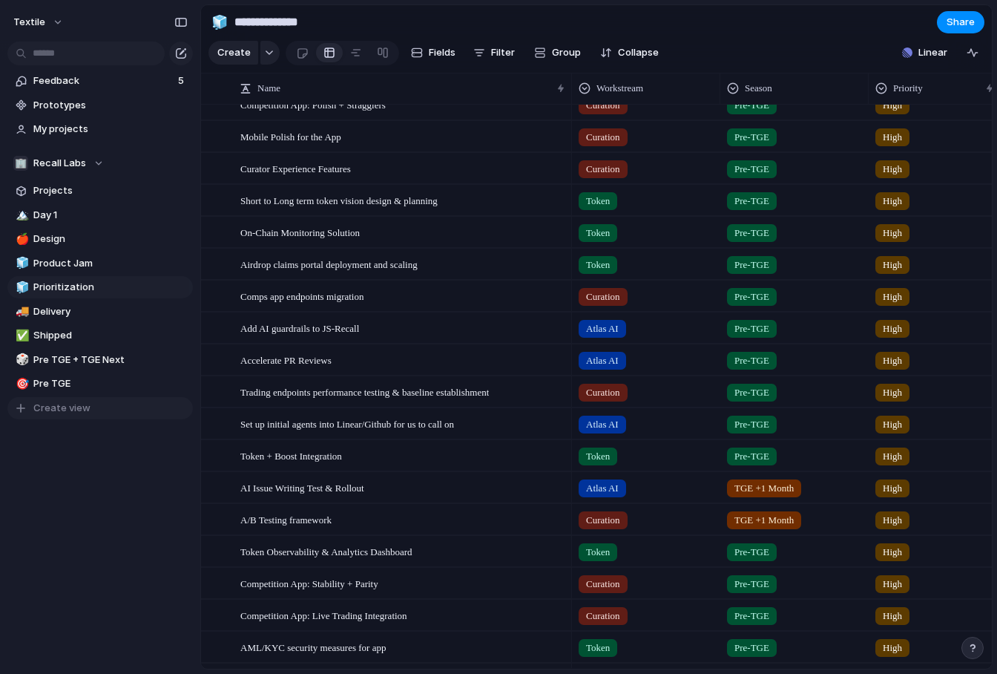
scroll to position [16, 0]
click at [60, 309] on span "Delivery" at bounding box center [110, 311] width 154 height 15
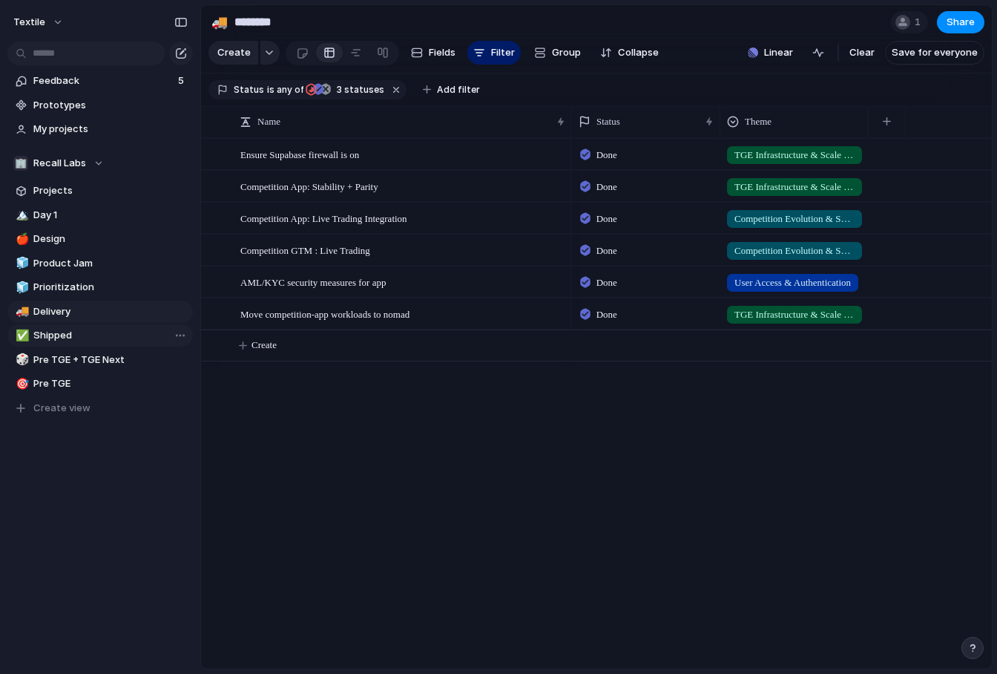
click at [84, 332] on span "Shipped" at bounding box center [110, 335] width 154 height 15
click at [59, 315] on span "Delivery" at bounding box center [110, 311] width 154 height 15
click at [352, 90] on span "3 statuses" at bounding box center [358, 89] width 52 height 13
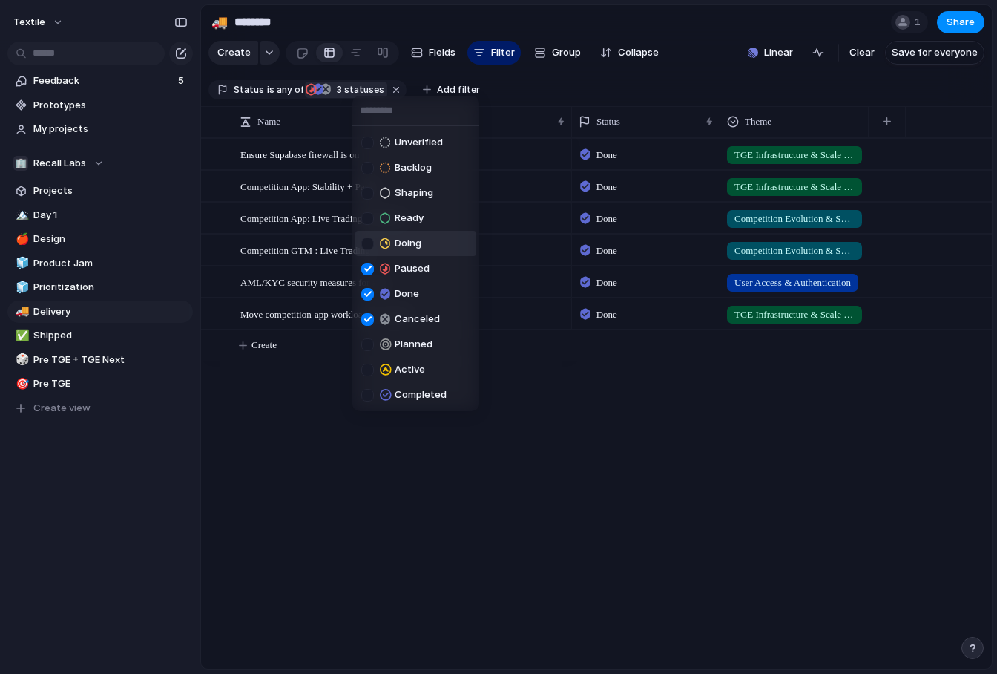
click at [365, 242] on div at bounding box center [367, 243] width 13 height 13
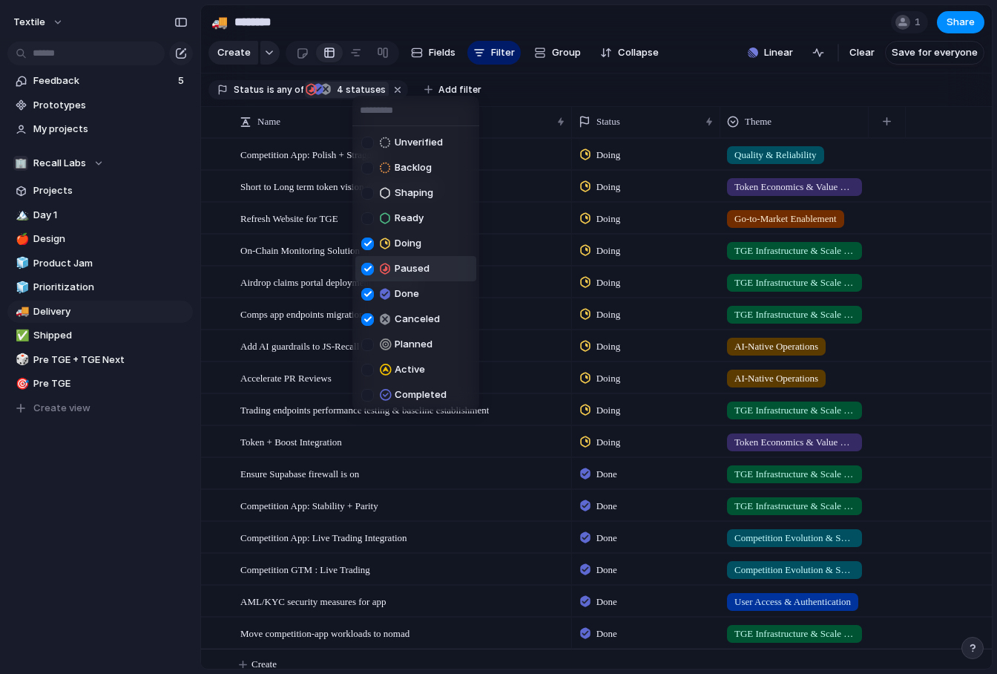
click at [369, 270] on div at bounding box center [367, 269] width 13 height 13
click at [369, 274] on div at bounding box center [367, 269] width 13 height 13
click at [366, 289] on div at bounding box center [367, 294] width 13 height 13
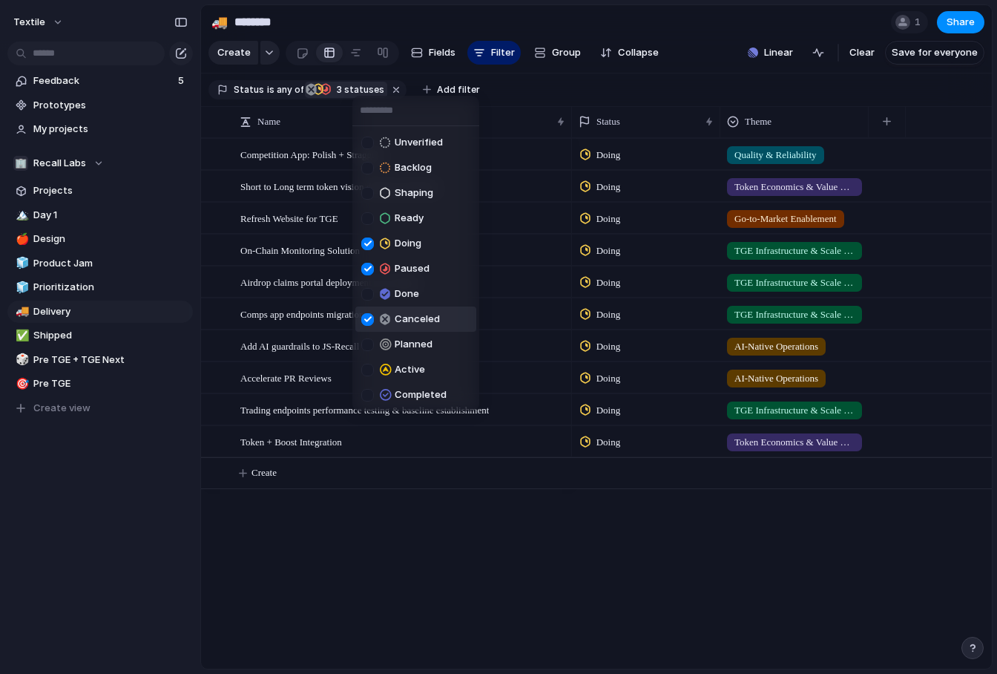
click at [368, 320] on div at bounding box center [367, 319] width 13 height 13
click at [434, 541] on div "Unverified Backlog Shaping Ready Doing Paused Done Canceled Planned Active Comp…" at bounding box center [498, 337] width 997 height 674
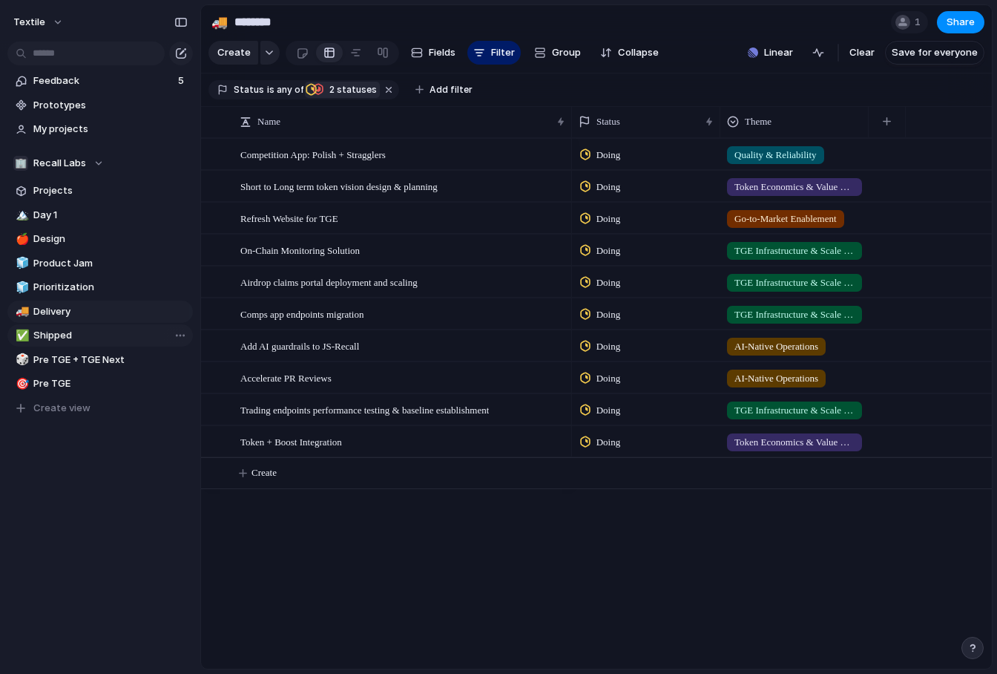
click at [56, 339] on span "Shipped" at bounding box center [110, 335] width 154 height 15
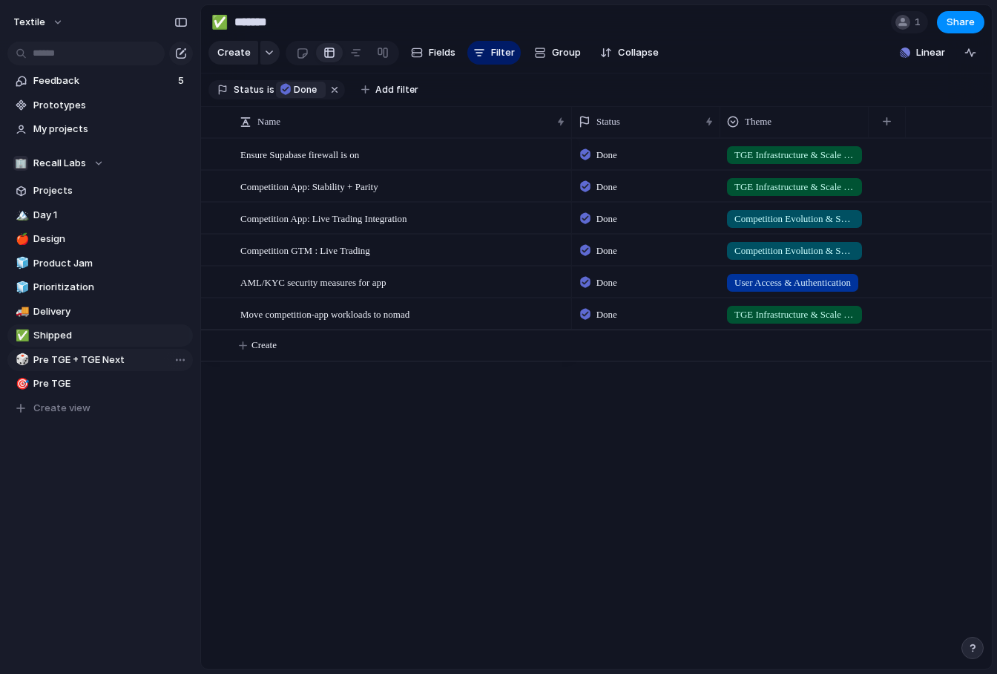
click at [68, 356] on span "Pre TGE + TGE Next" at bounding box center [110, 359] width 154 height 15
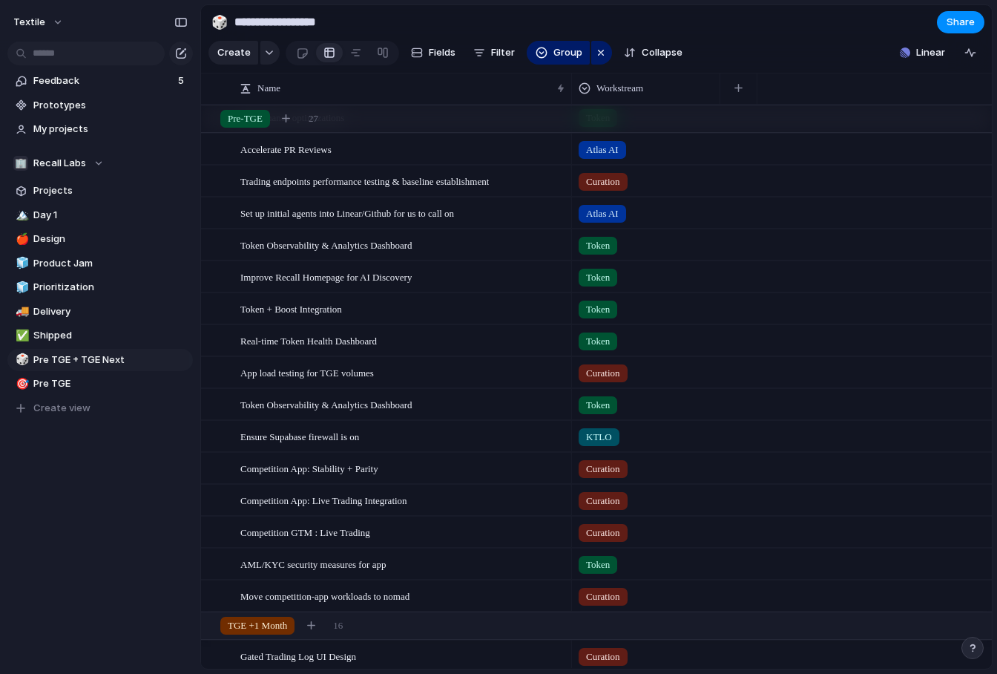
scroll to position [929, 0]
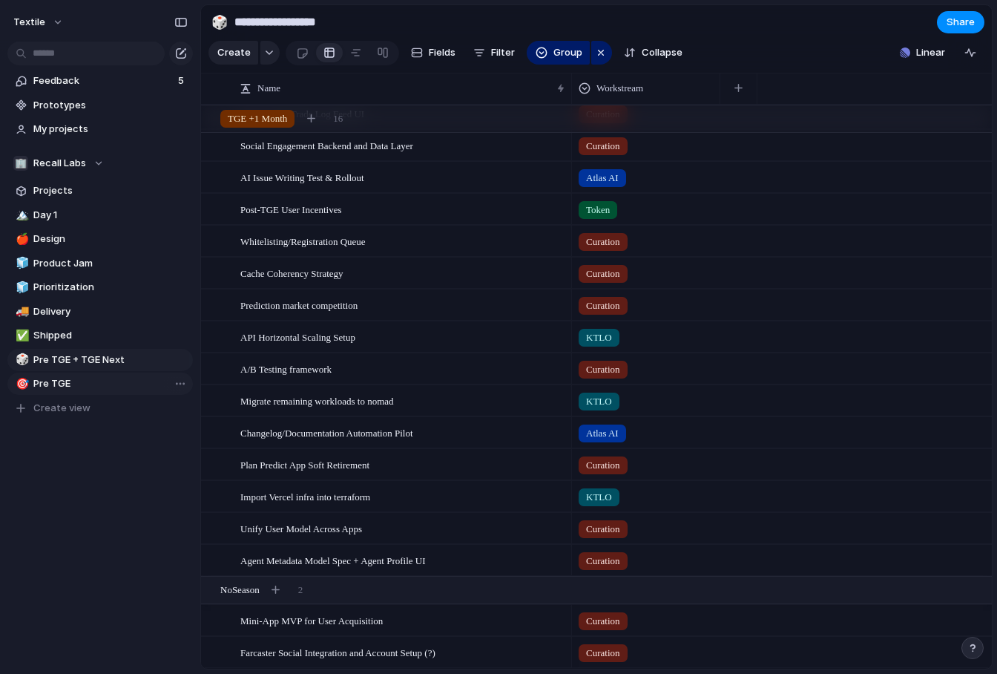
click at [49, 382] on span "Pre TGE" at bounding box center [110, 383] width 154 height 15
type input "*******"
